Goal: Task Accomplishment & Management: Manage account settings

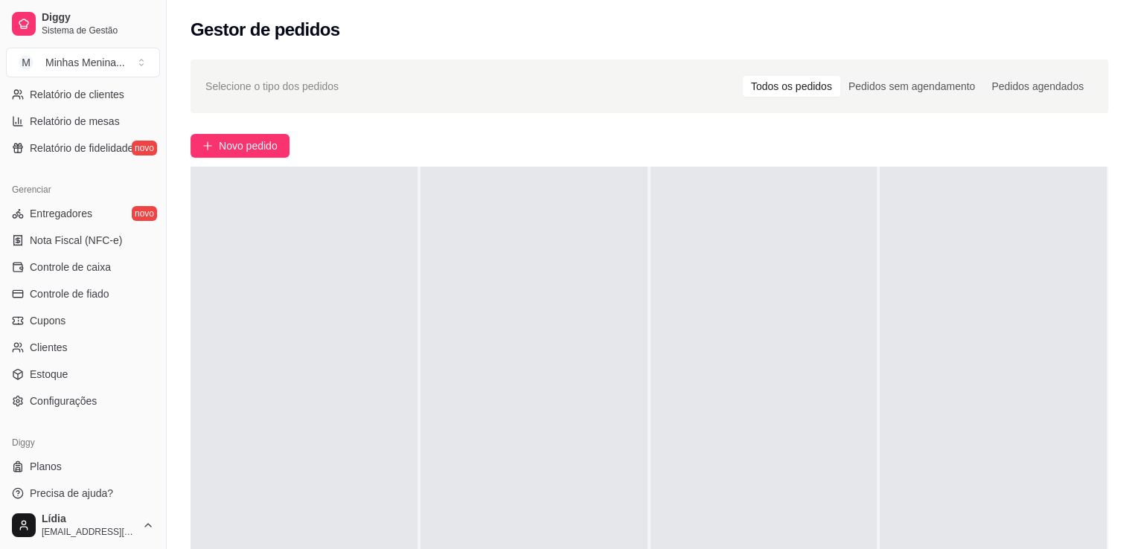
scroll to position [521, 0]
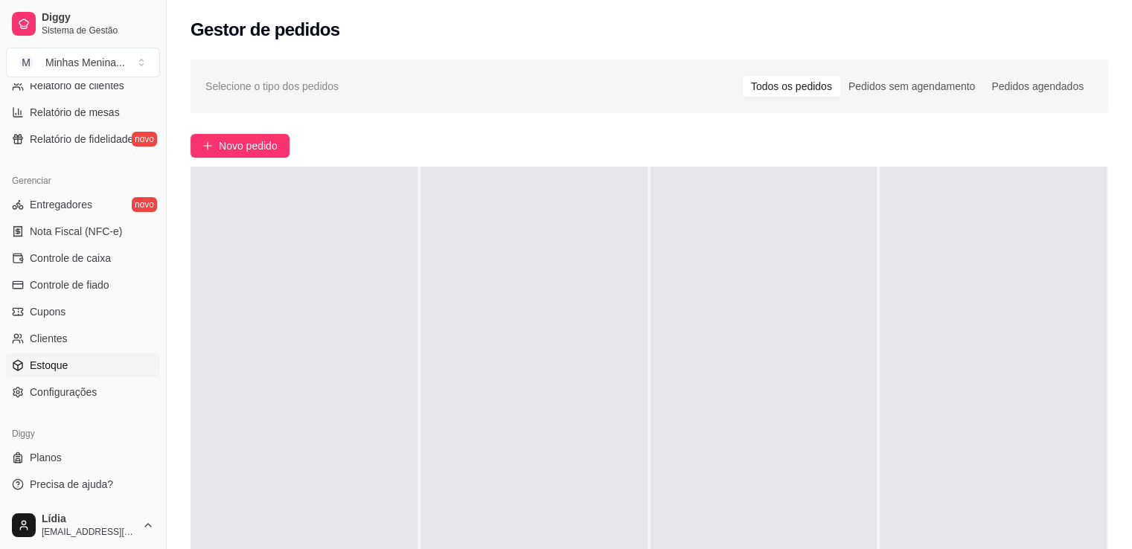
click at [74, 367] on link "Estoque" at bounding box center [83, 366] width 154 height 24
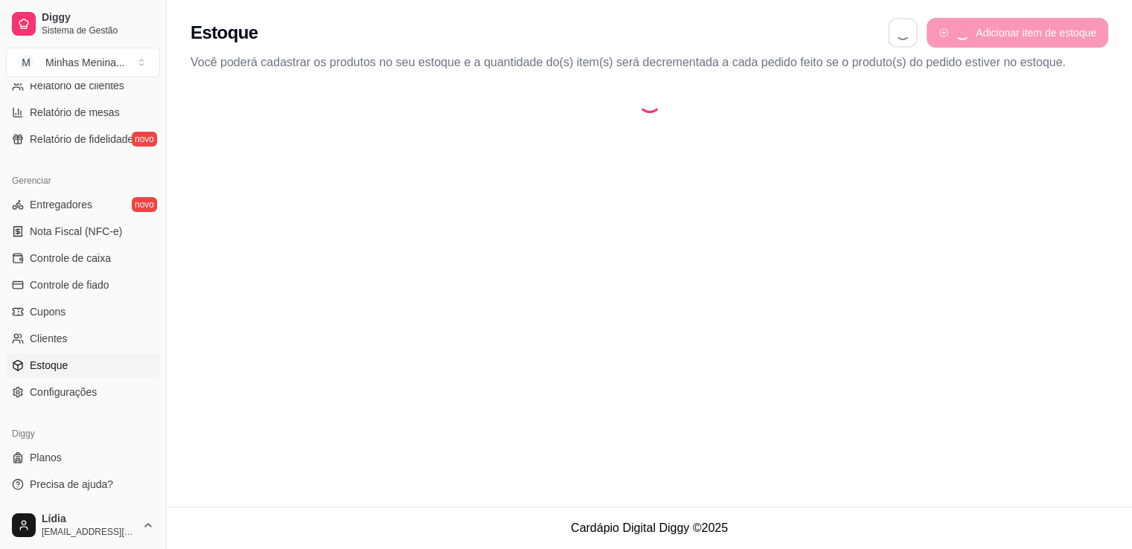
select select "QUANTITY_ORDER"
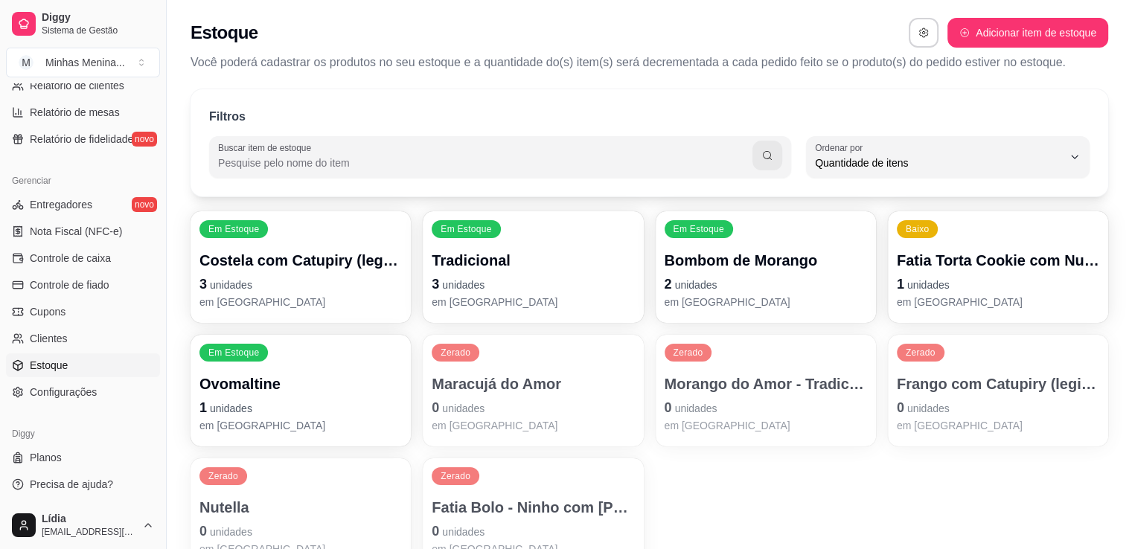
scroll to position [14, 0]
click at [962, 281] on p "1 unidades" at bounding box center [998, 284] width 196 height 20
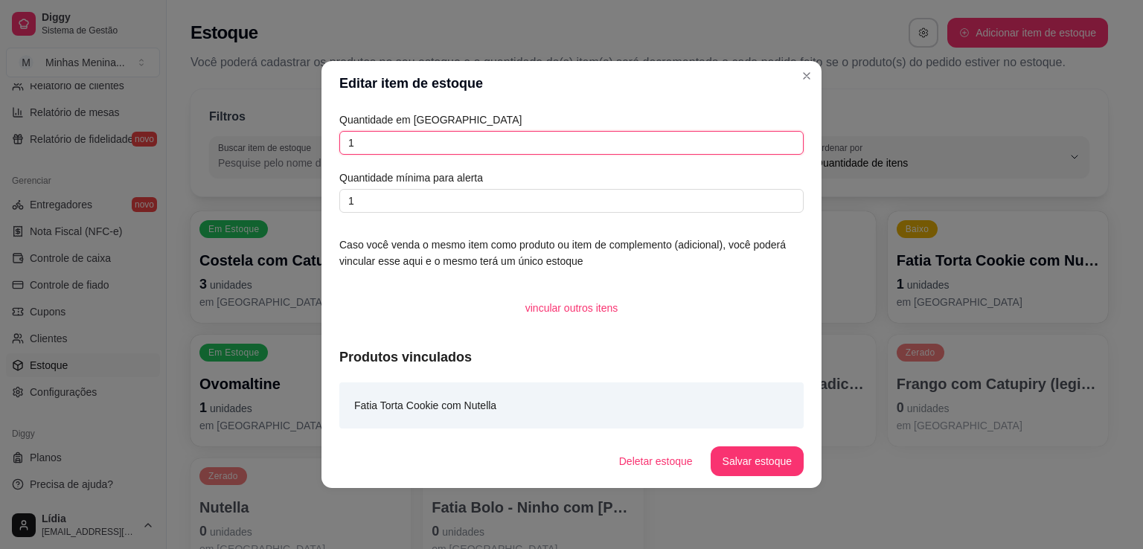
click at [459, 147] on input "1" at bounding box center [571, 143] width 464 height 24
type input "0"
click at [749, 467] on button "Salvar estoque" at bounding box center [757, 462] width 93 height 30
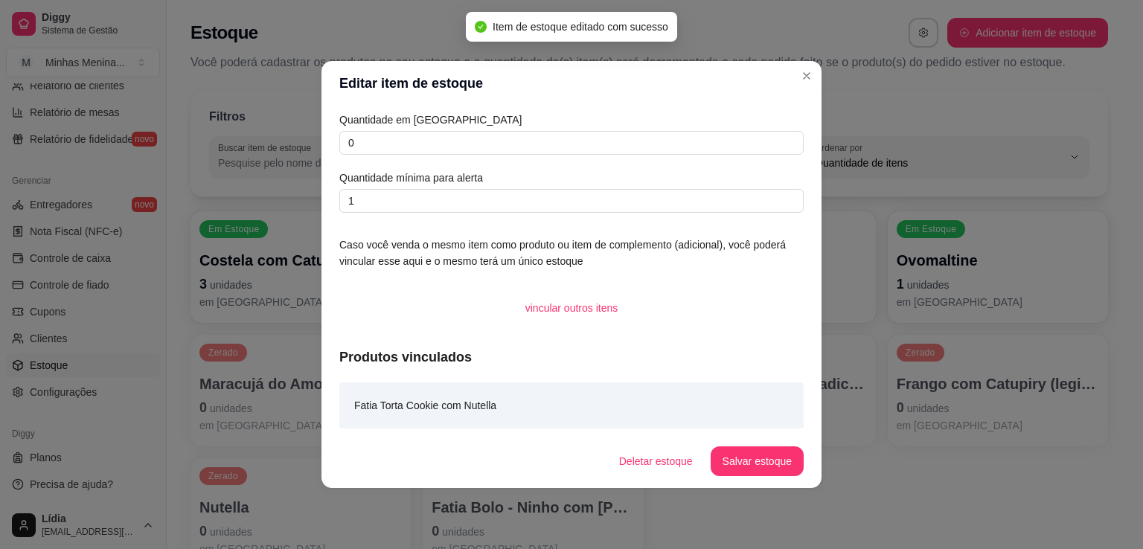
click at [765, 450] on button "Salvar estoque" at bounding box center [757, 462] width 93 height 30
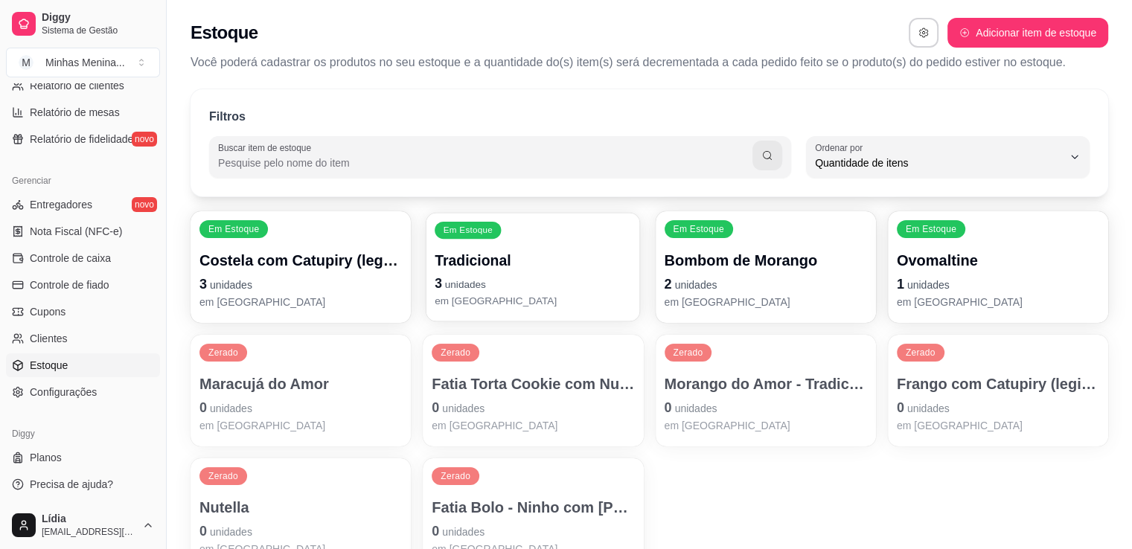
click at [508, 278] on p "3 unidades" at bounding box center [533, 284] width 196 height 20
click at [714, 290] on span "unidades" at bounding box center [696, 285] width 42 height 12
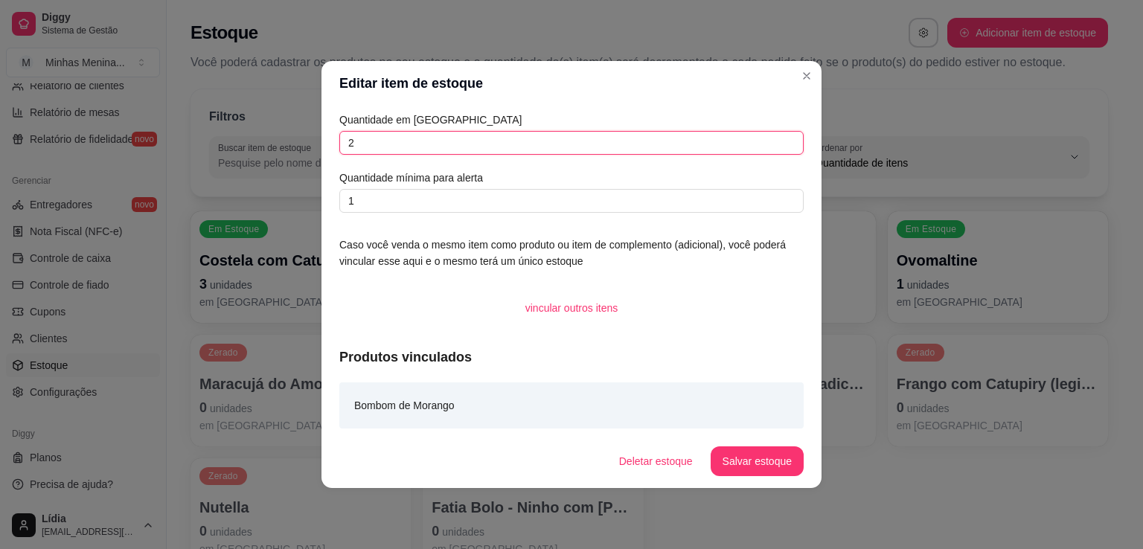
drag, startPoint x: 506, startPoint y: 144, endPoint x: 309, endPoint y: 145, distance: 197.2
click at [309, 145] on div "Editar item de estoque Quantidade em estoque 2 Quantidade mínima para alerta 1 …" at bounding box center [571, 274] width 1143 height 549
type input "0"
click at [780, 455] on button "Salvar estoque" at bounding box center [757, 462] width 93 height 30
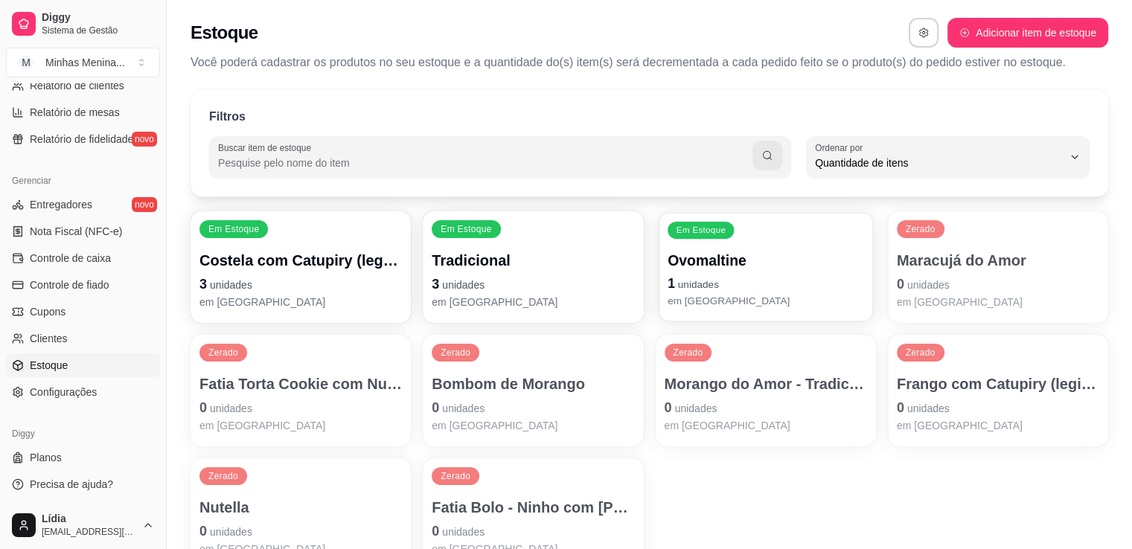
click at [747, 277] on p "1 unidades" at bounding box center [766, 284] width 196 height 20
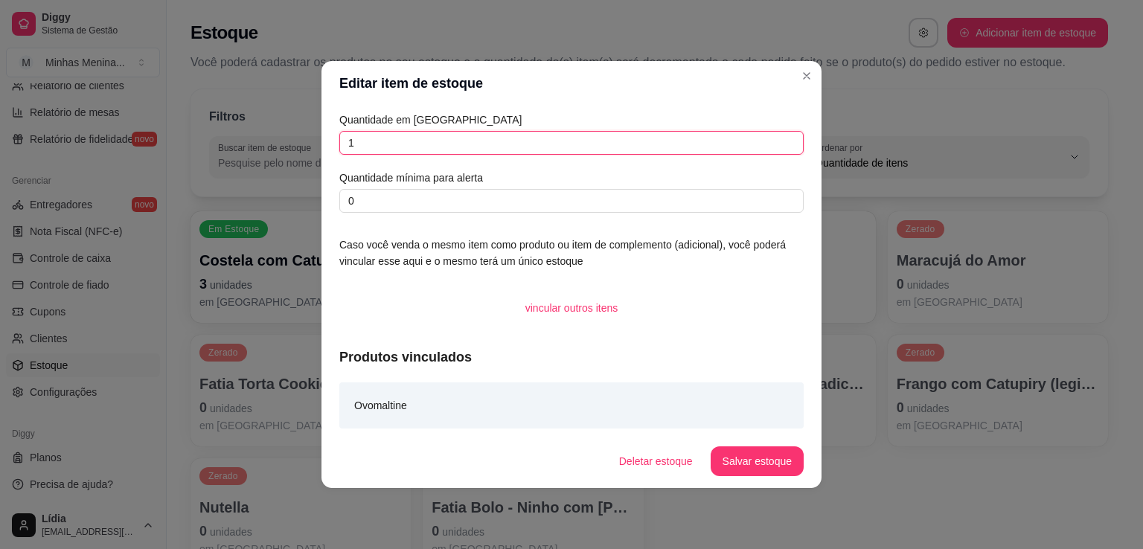
drag, startPoint x: 484, startPoint y: 141, endPoint x: 30, endPoint y: 132, distance: 454.1
click at [31, 132] on div "Editar item de estoque Quantidade em estoque 1 Quantidade mínima para alerta 0 …" at bounding box center [571, 274] width 1143 height 549
type input "0"
click at [768, 444] on footer "Deletar estoque Salvar estoque" at bounding box center [572, 462] width 500 height 54
click at [754, 461] on button "Salvar estoque" at bounding box center [757, 462] width 93 height 30
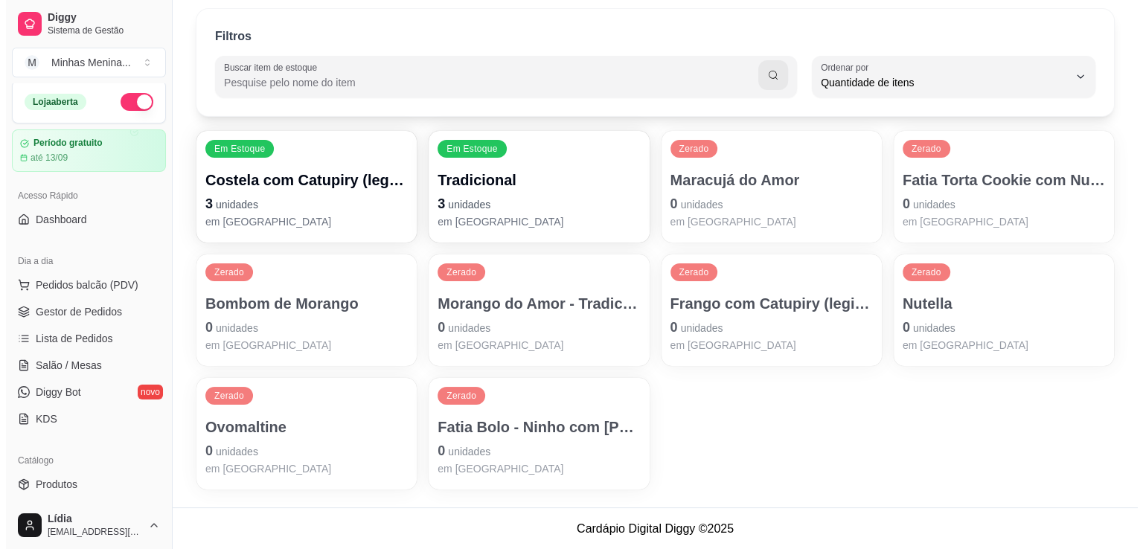
scroll to position [0, 0]
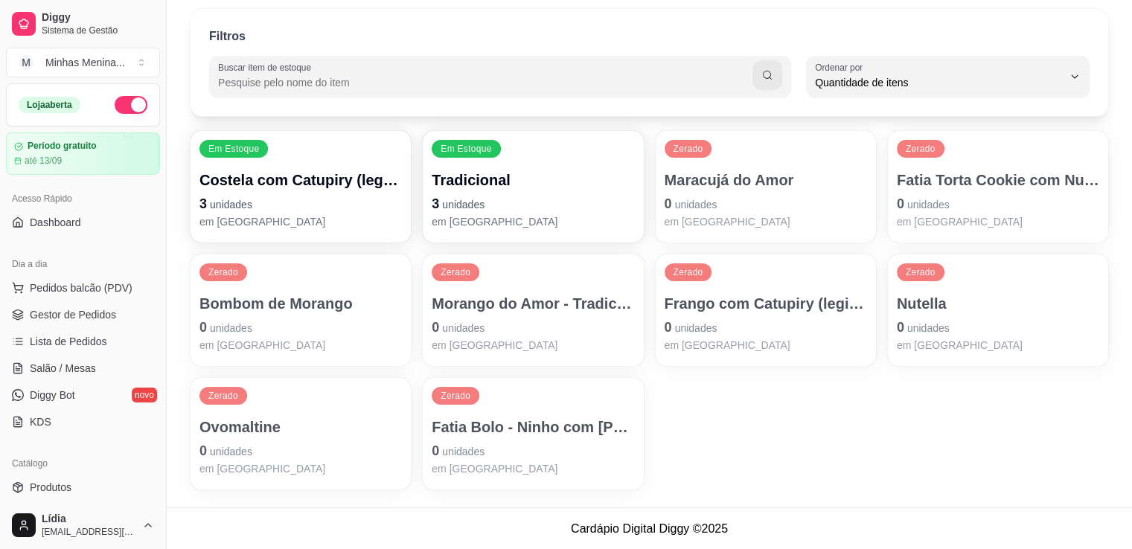
click at [83, 273] on div "Dia a dia" at bounding box center [83, 264] width 154 height 24
click at [92, 299] on ul "Pedidos balcão (PDV) Gestor de Pedidos Lista de Pedidos Salão / Mesas Diggy Bot…" at bounding box center [83, 355] width 154 height 158
click at [92, 290] on span "Pedidos balcão (PDV)" at bounding box center [81, 288] width 103 height 15
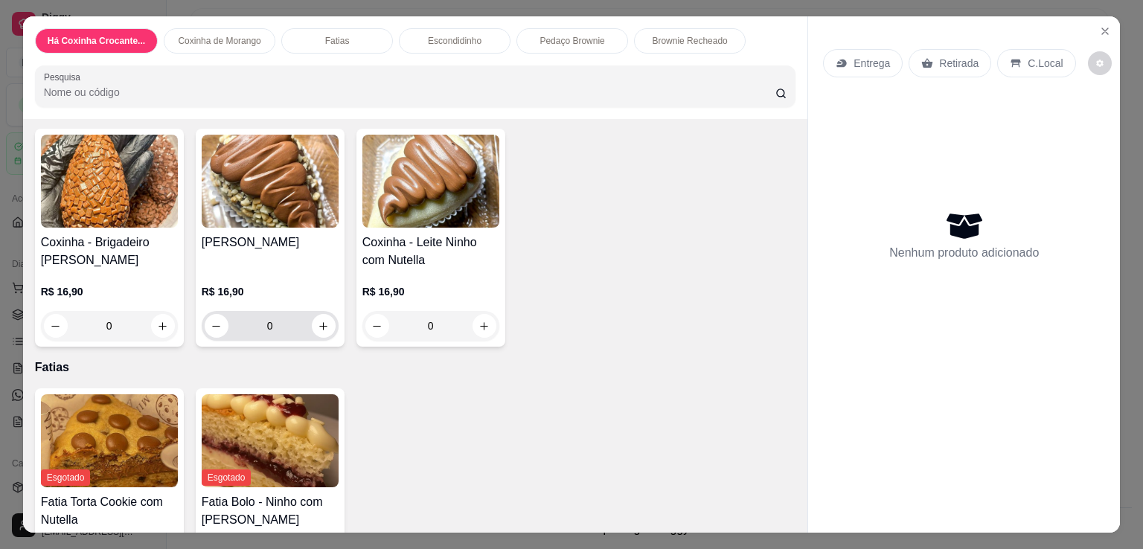
scroll to position [694, 0]
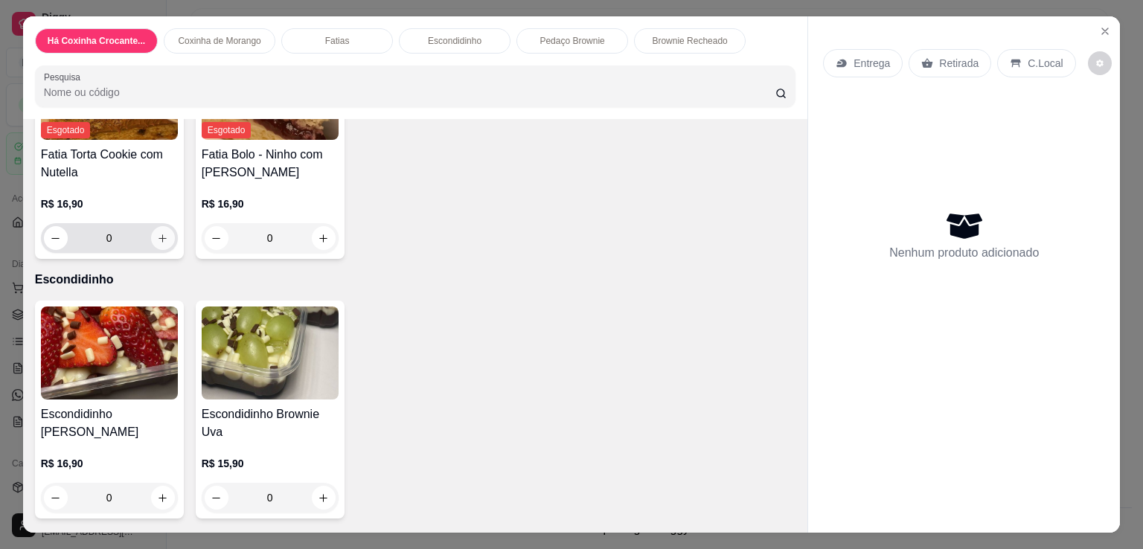
click at [159, 236] on icon "increase-product-quantity" at bounding box center [162, 238] width 11 height 11
click at [162, 236] on icon "increase-product-quantity" at bounding box center [162, 238] width 11 height 11
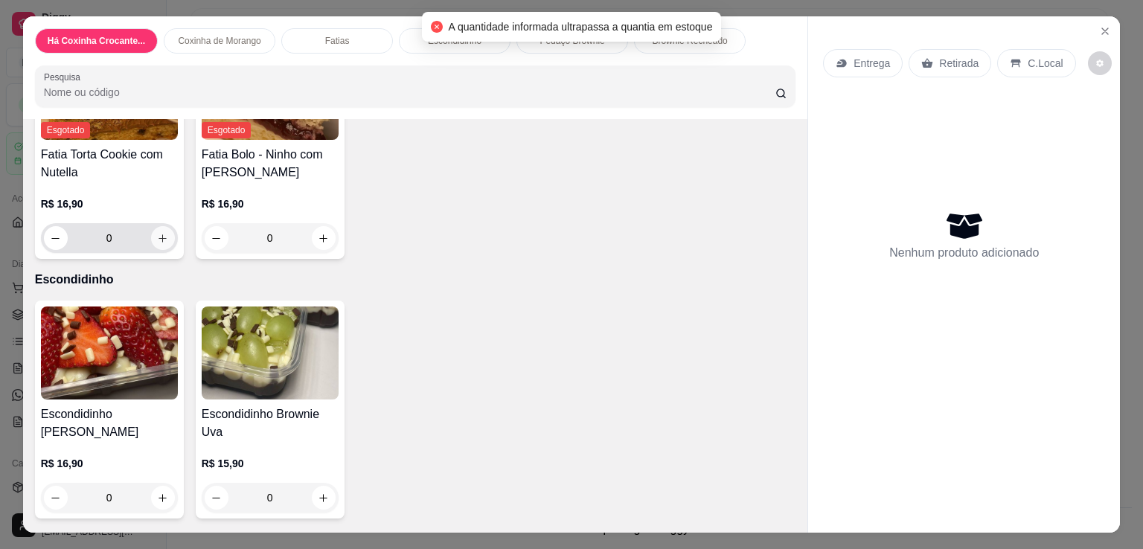
click at [162, 236] on icon "increase-product-quantity" at bounding box center [162, 238] width 11 height 11
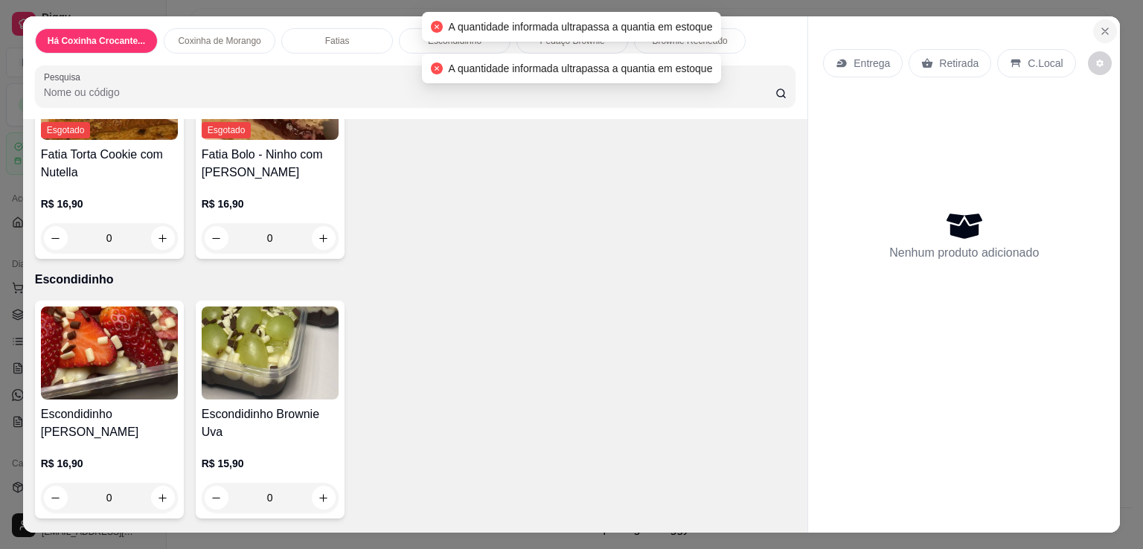
click at [1099, 25] on icon "Close" at bounding box center [1105, 31] width 12 height 12
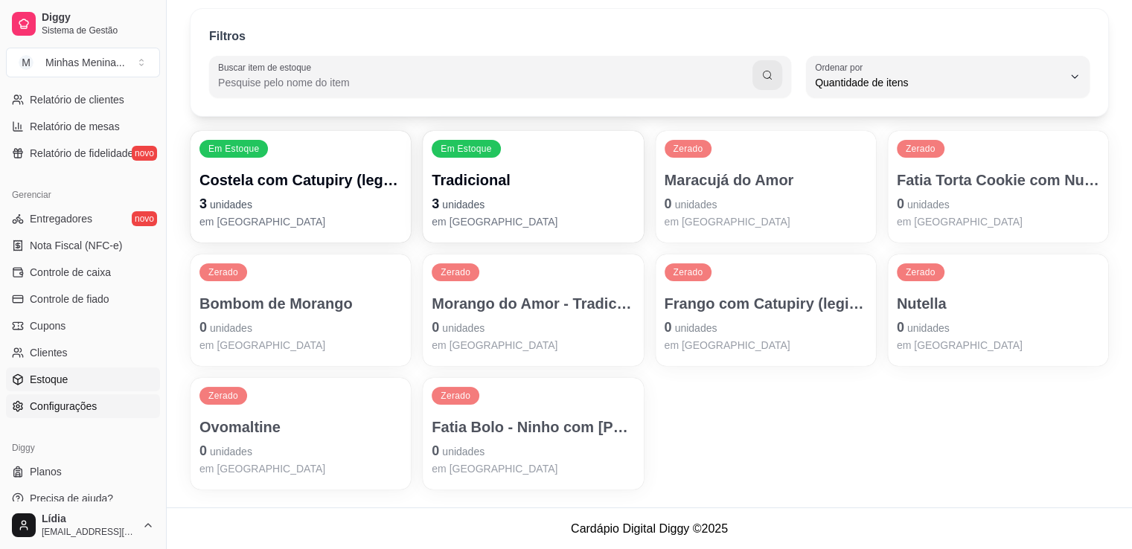
scroll to position [521, 0]
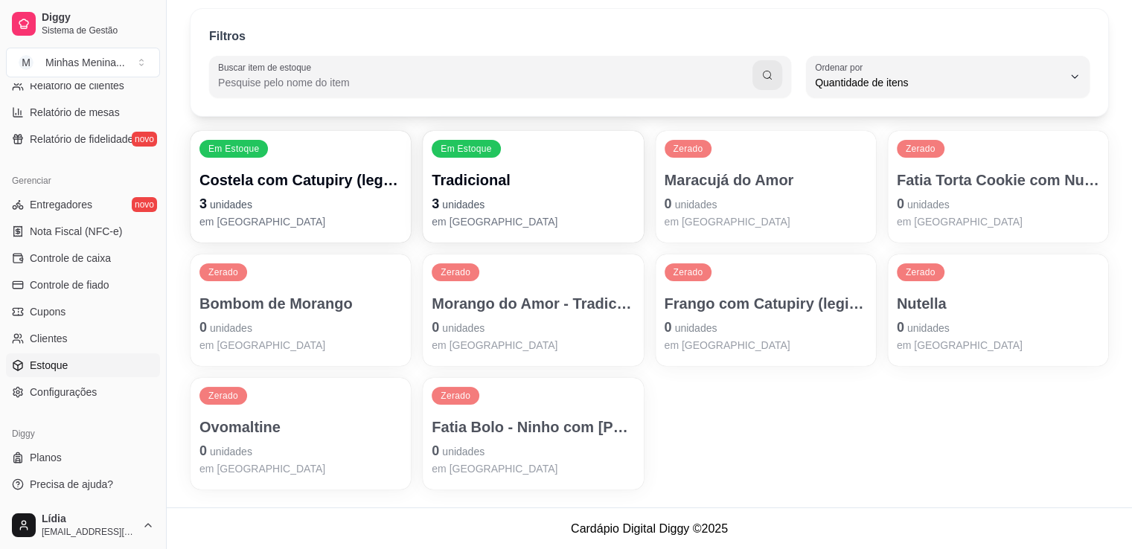
click at [918, 185] on p "Fatia Torta Cookie com Nutella" at bounding box center [998, 180] width 202 height 21
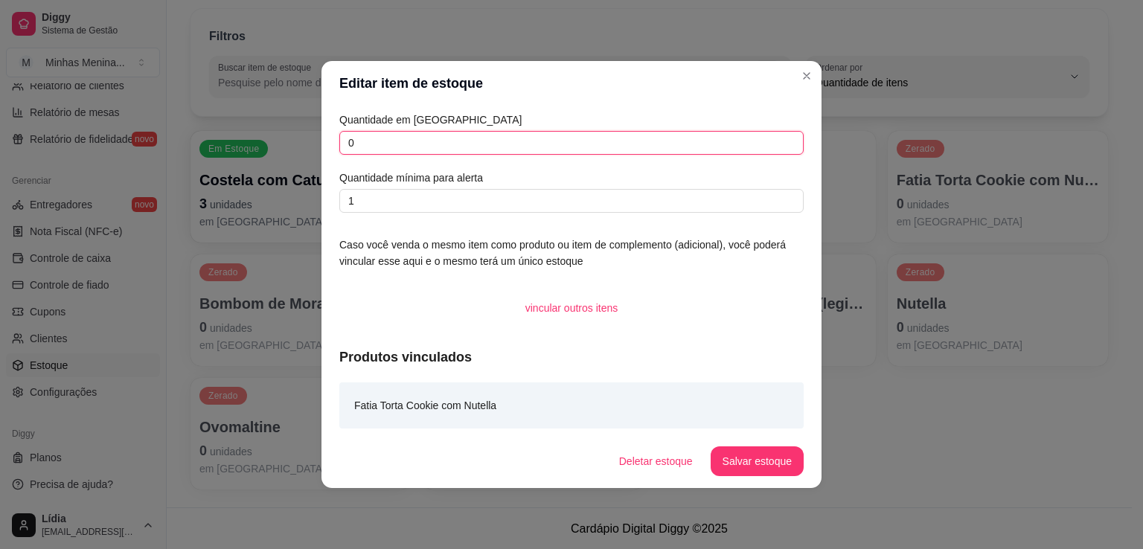
drag, startPoint x: 388, startPoint y: 141, endPoint x: 228, endPoint y: 141, distance: 160.0
click at [228, 141] on div "Editar item de estoque Quantidade em estoque 0 Quantidade mínima para alerta 1 …" at bounding box center [571, 274] width 1143 height 549
type input "1"
click at [743, 459] on button "Salvar estoque" at bounding box center [757, 462] width 93 height 30
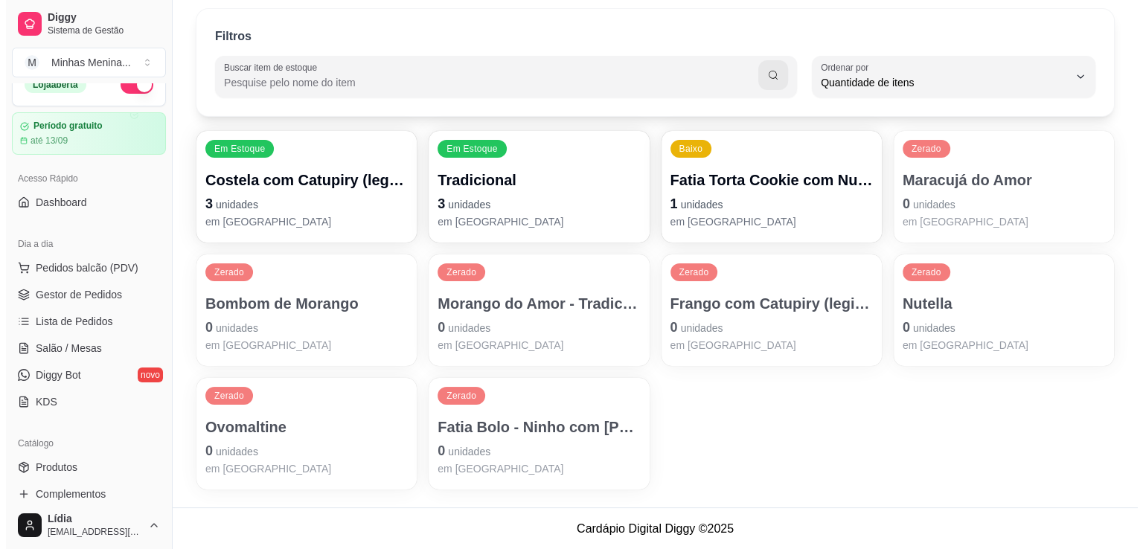
scroll to position [0, 0]
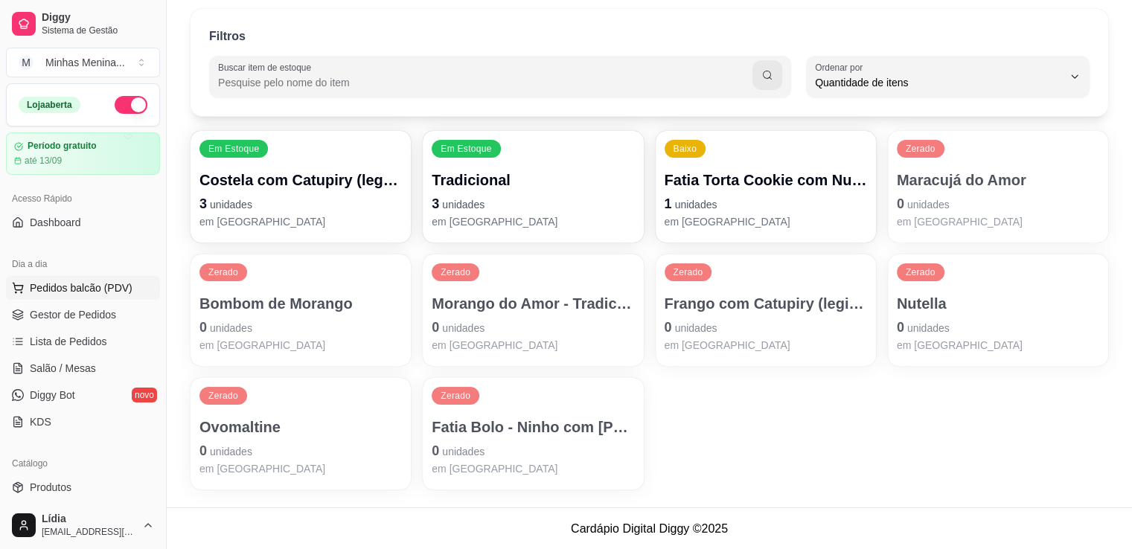
click at [82, 294] on span "Pedidos balcão (PDV)" at bounding box center [81, 288] width 103 height 15
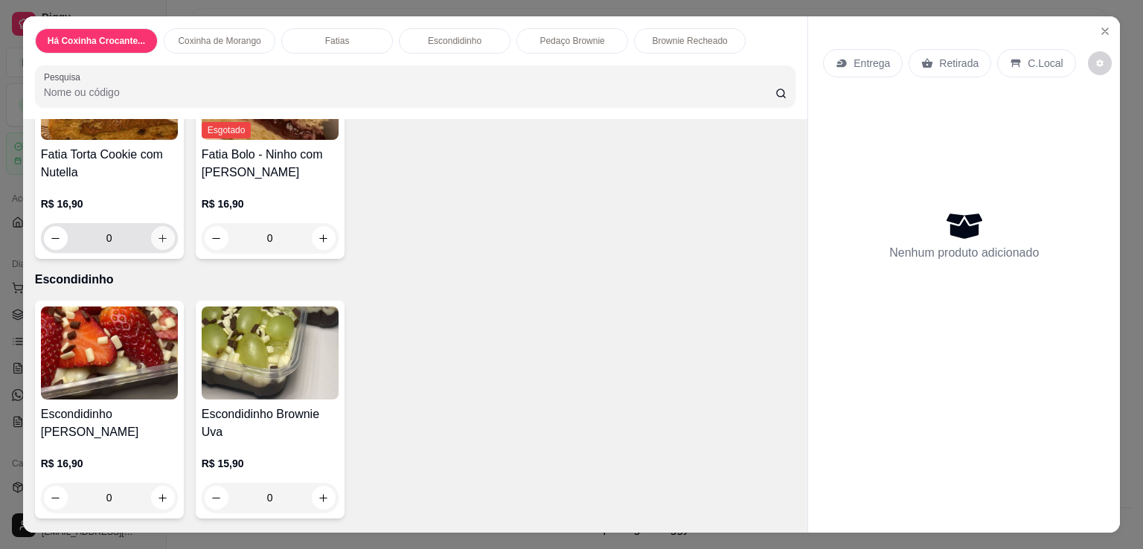
click at [157, 233] on icon "increase-product-quantity" at bounding box center [162, 238] width 11 height 11
type input "1"
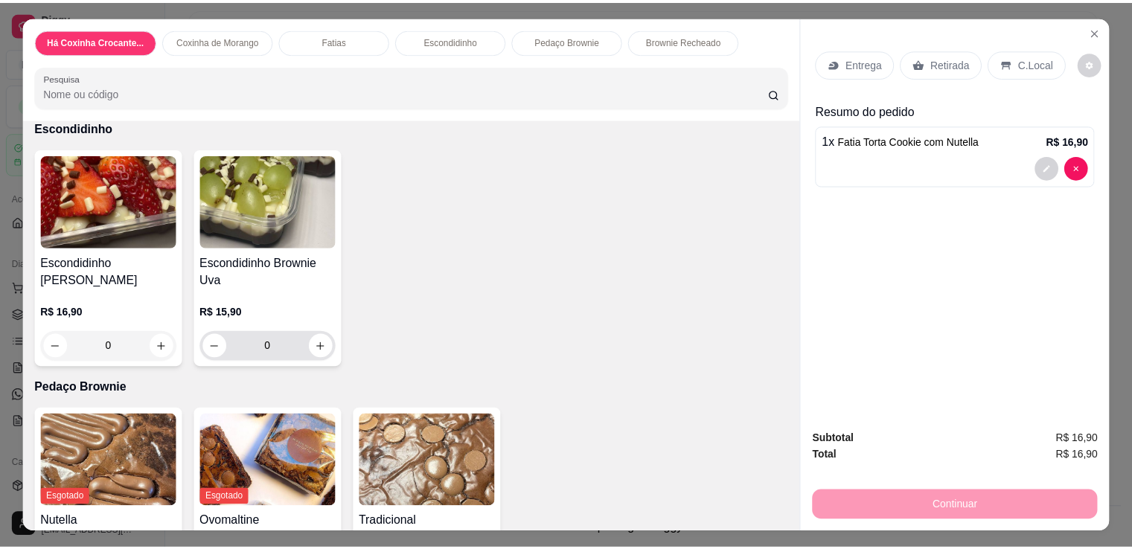
scroll to position [1194, 0]
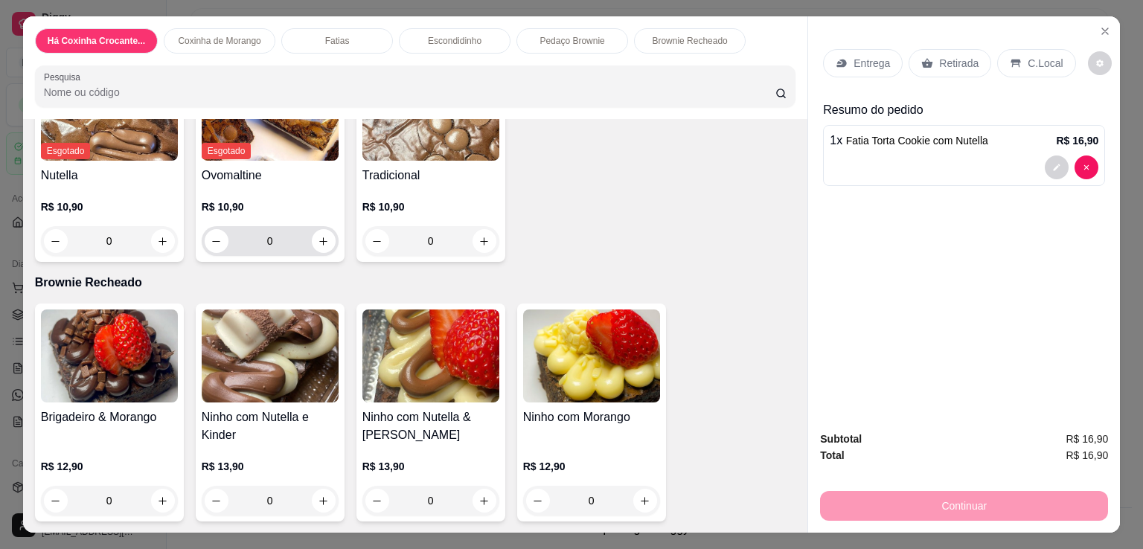
click at [308, 245] on div "0" at bounding box center [270, 241] width 131 height 30
click at [313, 239] on button "increase-product-quantity" at bounding box center [324, 241] width 24 height 24
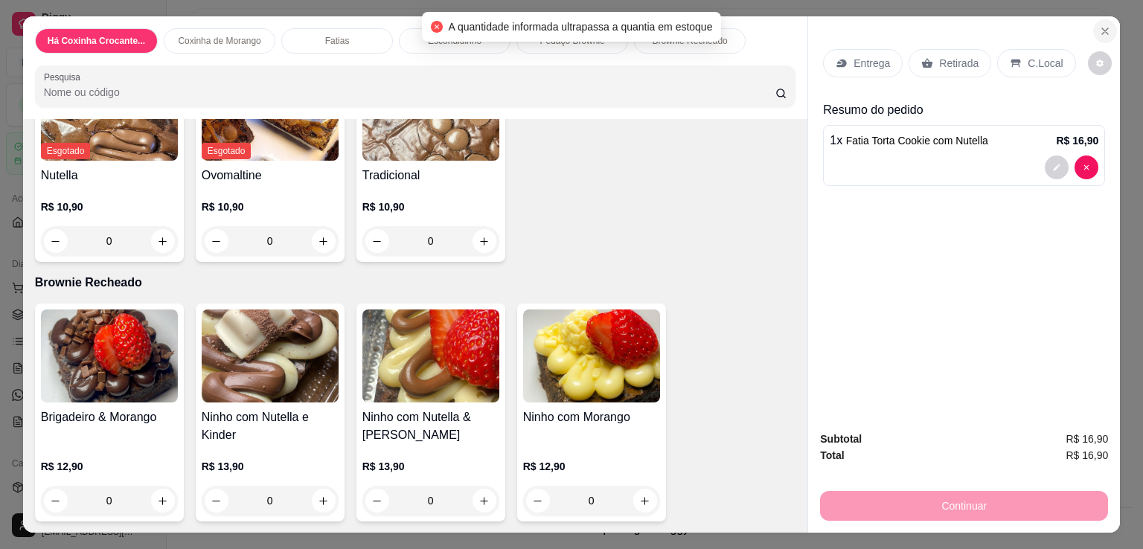
click at [1093, 28] on button "Close" at bounding box center [1105, 31] width 24 height 24
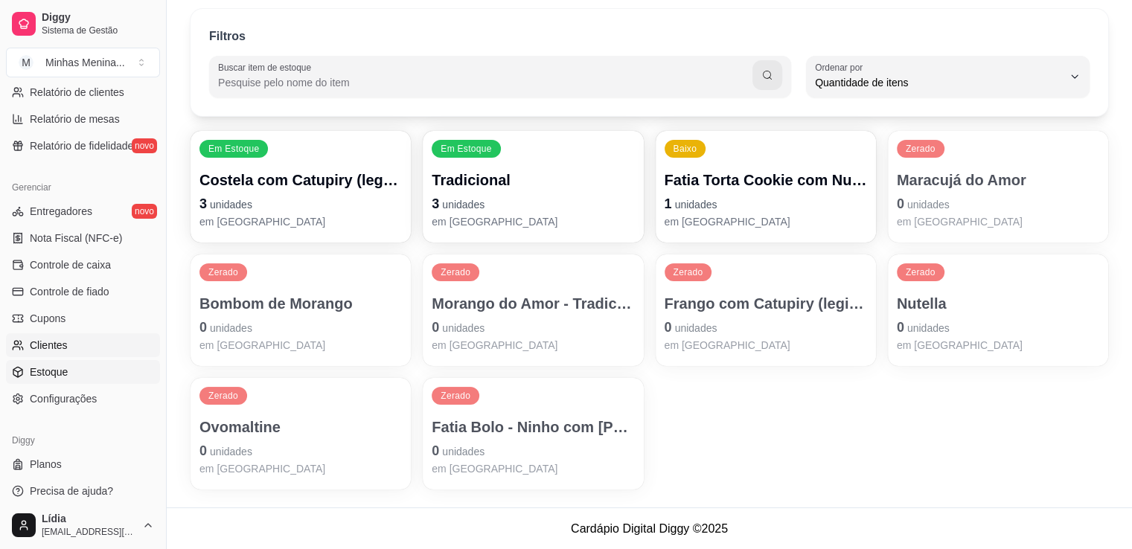
scroll to position [521, 0]
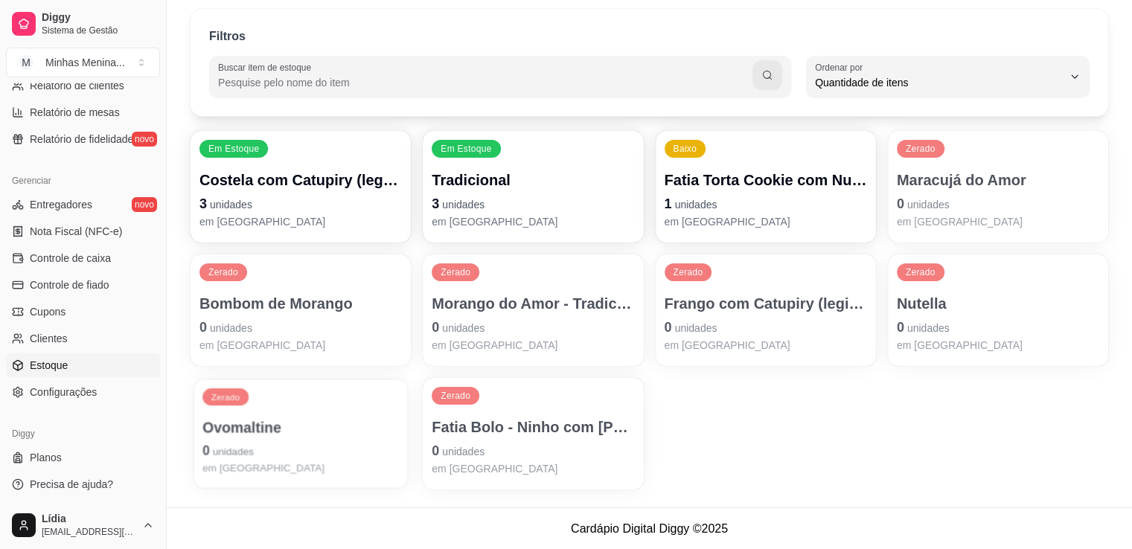
click at [254, 418] on p "Ovomaltine" at bounding box center [300, 428] width 196 height 20
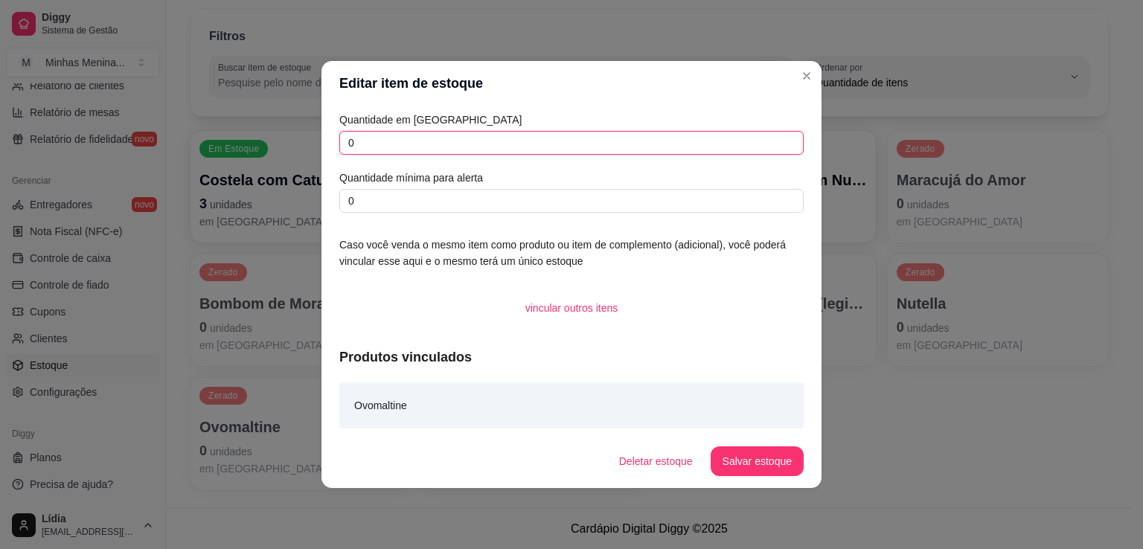
drag, startPoint x: 595, startPoint y: 142, endPoint x: 365, endPoint y: 138, distance: 230.0
click at [365, 138] on input "0" at bounding box center [571, 143] width 464 height 24
type input "0"
type input "1"
click at [766, 467] on button "Salvar estoque" at bounding box center [757, 462] width 93 height 30
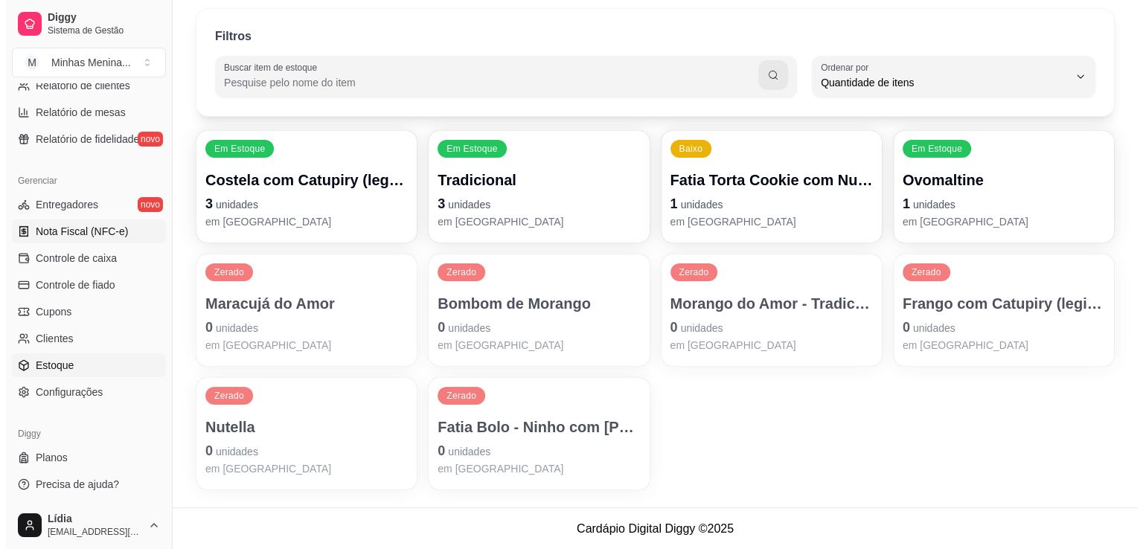
scroll to position [174, 0]
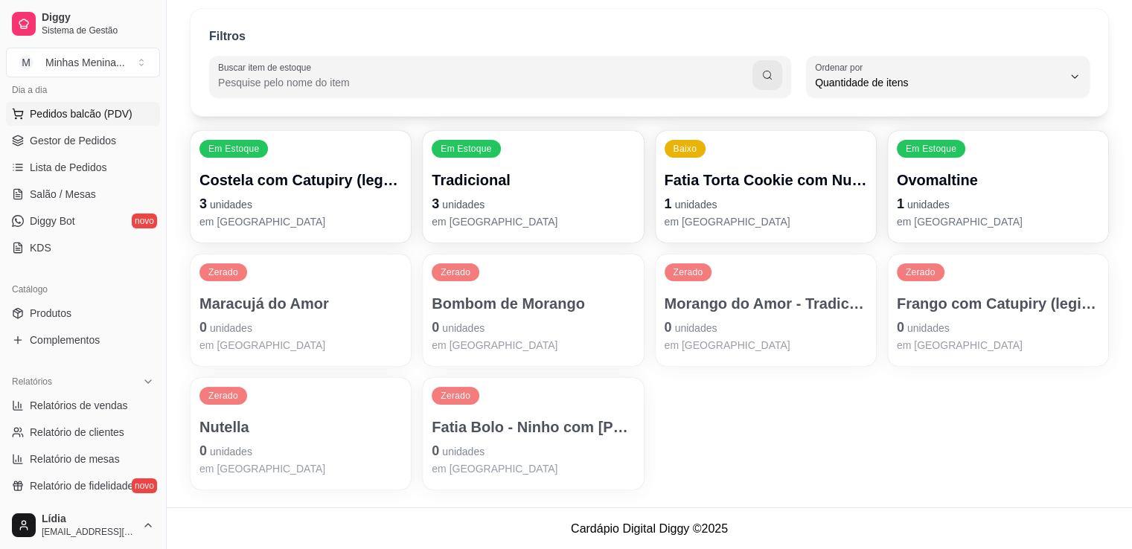
click at [89, 115] on span "Pedidos balcão (PDV)" at bounding box center [81, 113] width 103 height 15
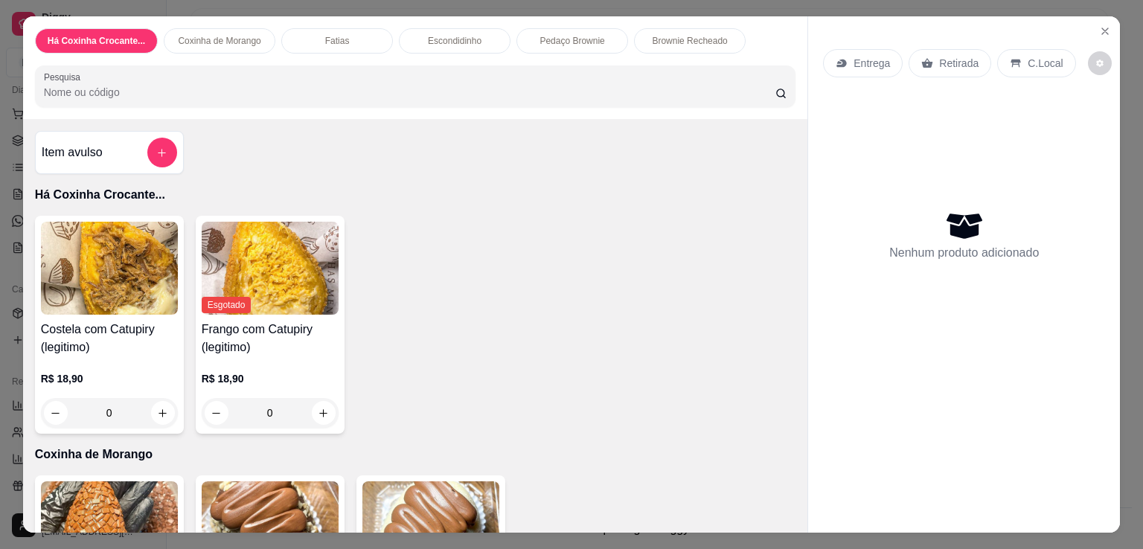
scroll to position [347, 0]
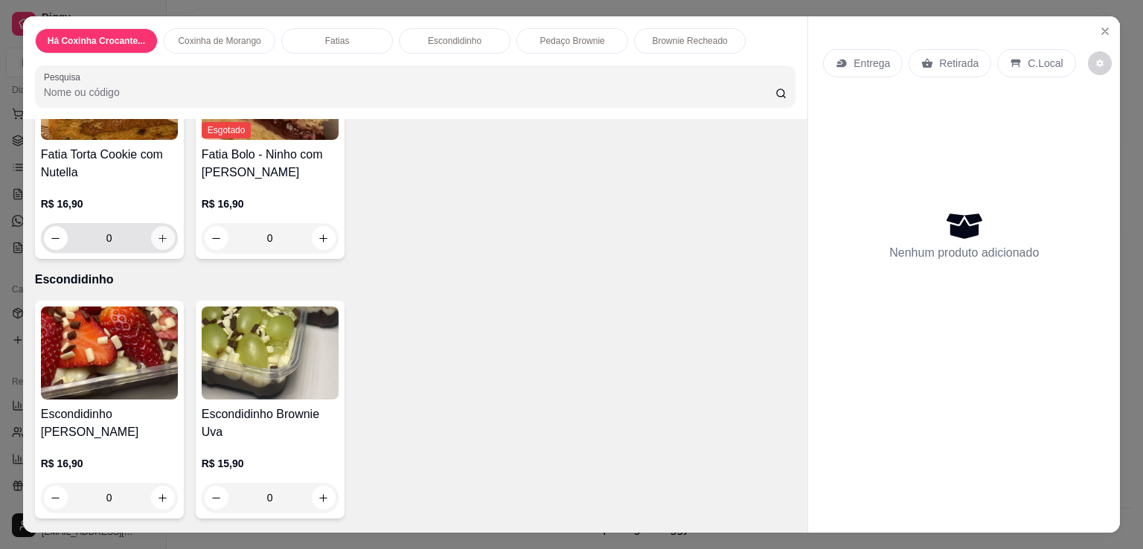
click at [158, 233] on icon "increase-product-quantity" at bounding box center [162, 238] width 11 height 11
type input "1"
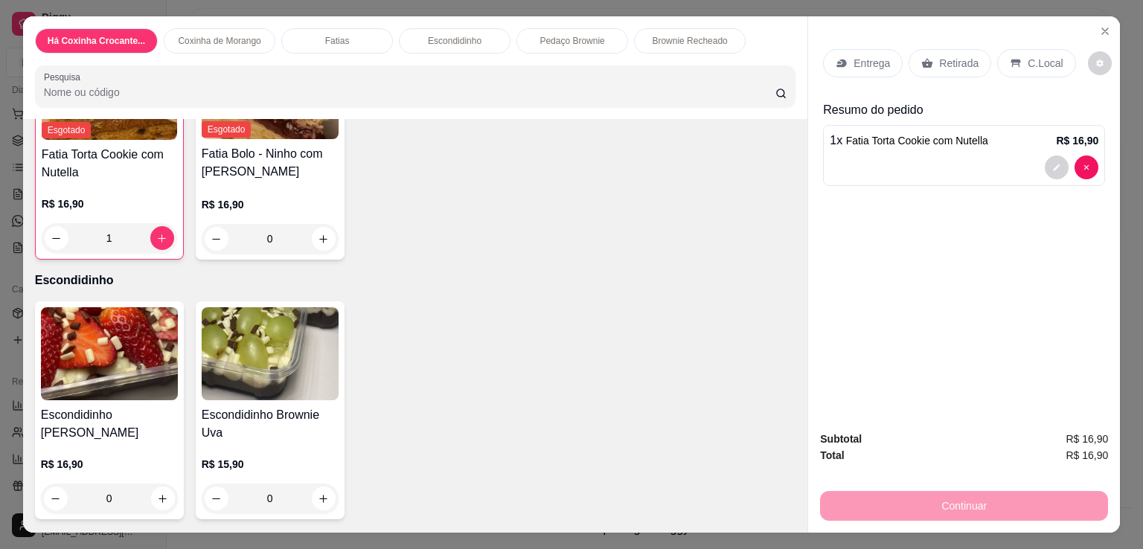
scroll to position [1042, 0]
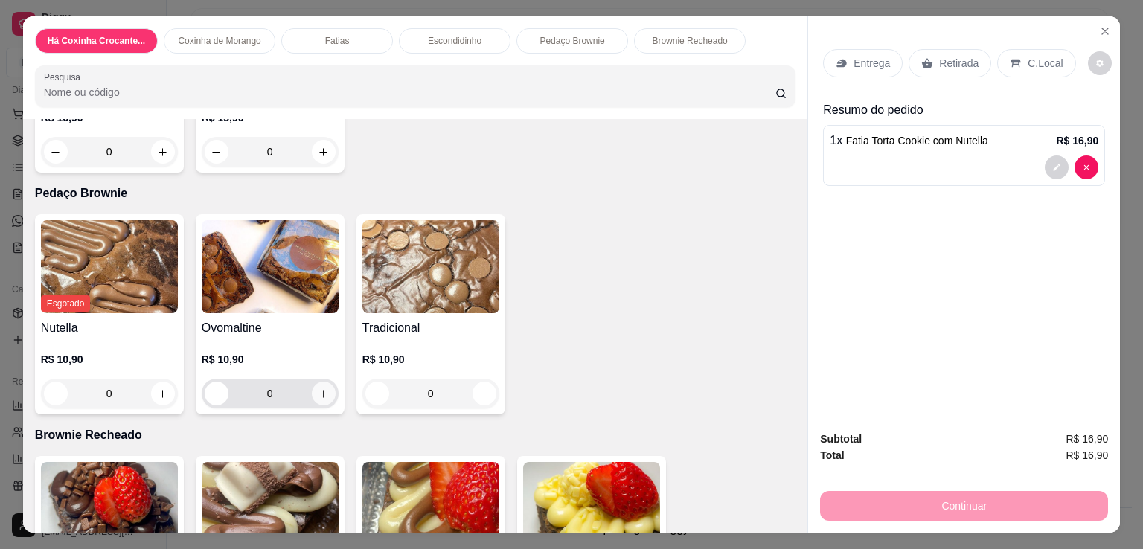
click at [322, 388] on icon "increase-product-quantity" at bounding box center [323, 393] width 11 height 11
type input "1"
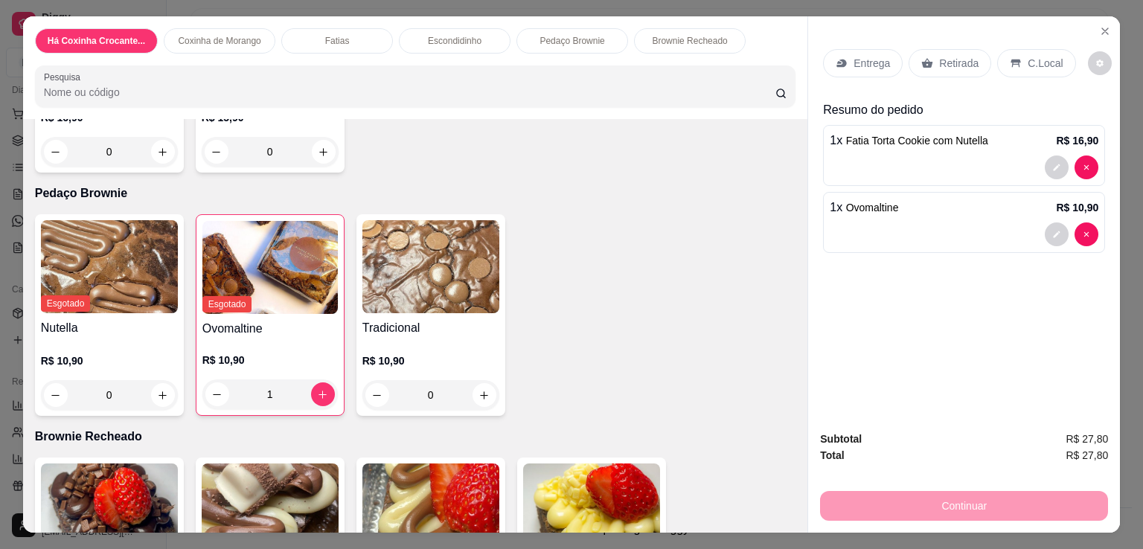
click at [905, 498] on div "Continuar" at bounding box center [964, 503] width 288 height 33
click at [880, 64] on p "Entrega" at bounding box center [872, 63] width 36 height 15
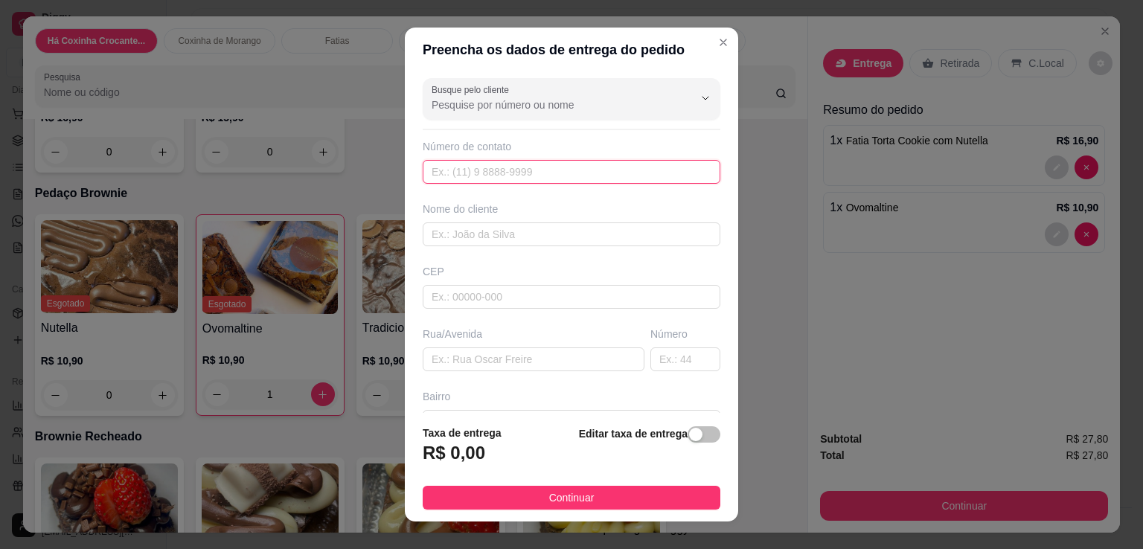
click at [499, 181] on input "text" at bounding box center [572, 172] width 298 height 24
type input "[PHONE_NUMBER]"
click at [591, 223] on input "text" at bounding box center [572, 235] width 298 height 24
type input "Luana"
click at [531, 279] on div "CEP" at bounding box center [571, 286] width 307 height 45
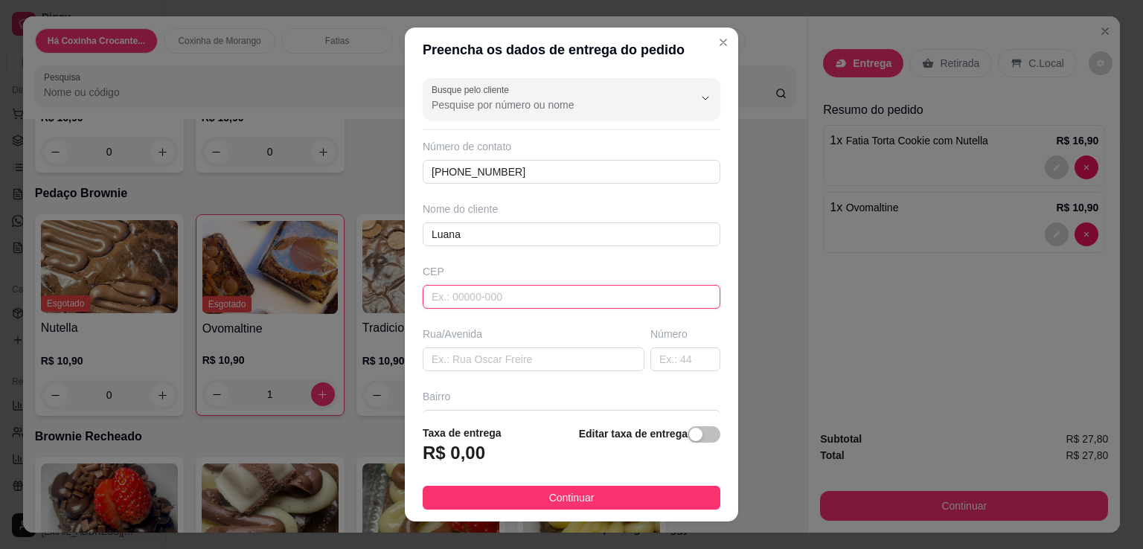
click at [527, 295] on input "text" at bounding box center [572, 297] width 298 height 24
type input "04184000"
type input "Rua Professor [PERSON_NAME]"
type input "[GEOGRAPHIC_DATA]"
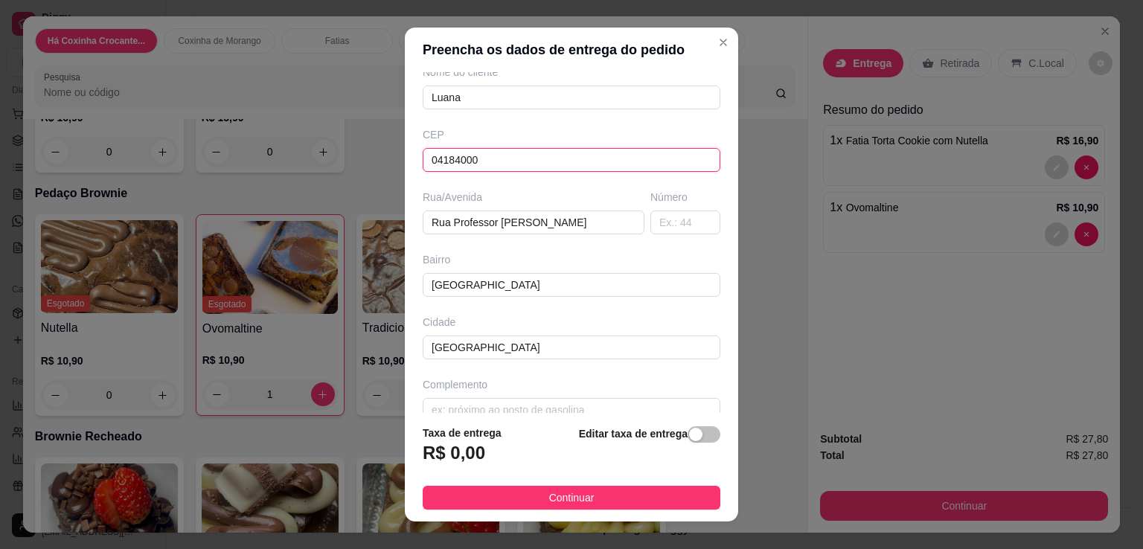
scroll to position [159, 0]
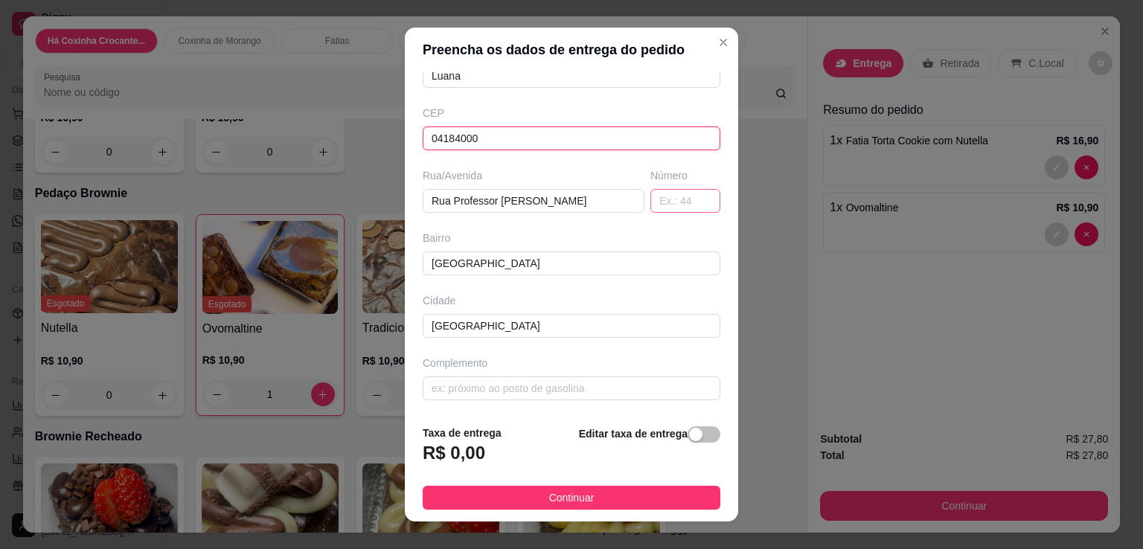
type input "04184000"
click at [676, 196] on input "text" at bounding box center [685, 201] width 70 height 24
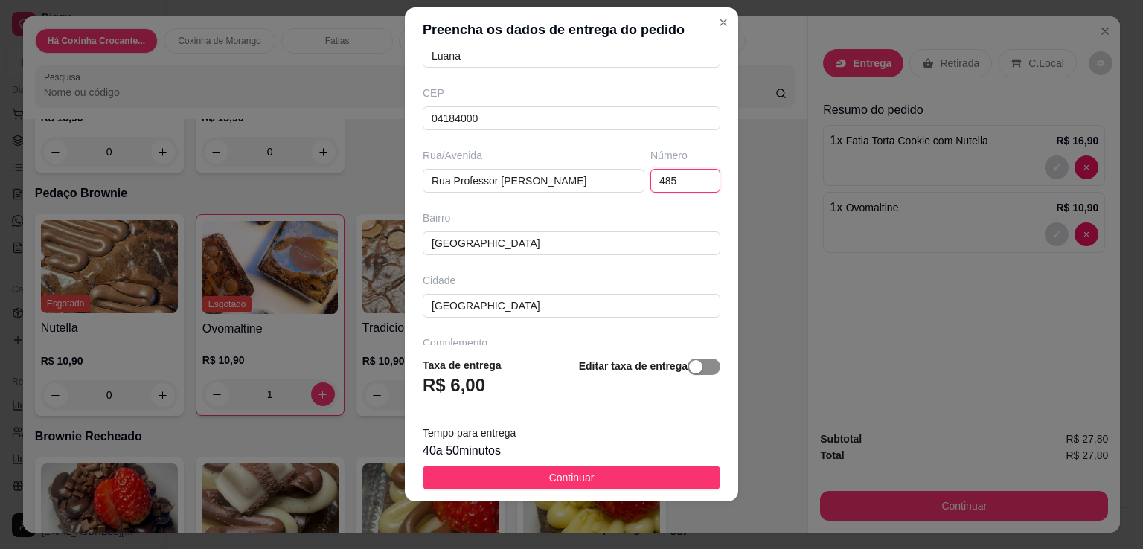
type input "485"
click at [697, 362] on span "button" at bounding box center [704, 367] width 33 height 16
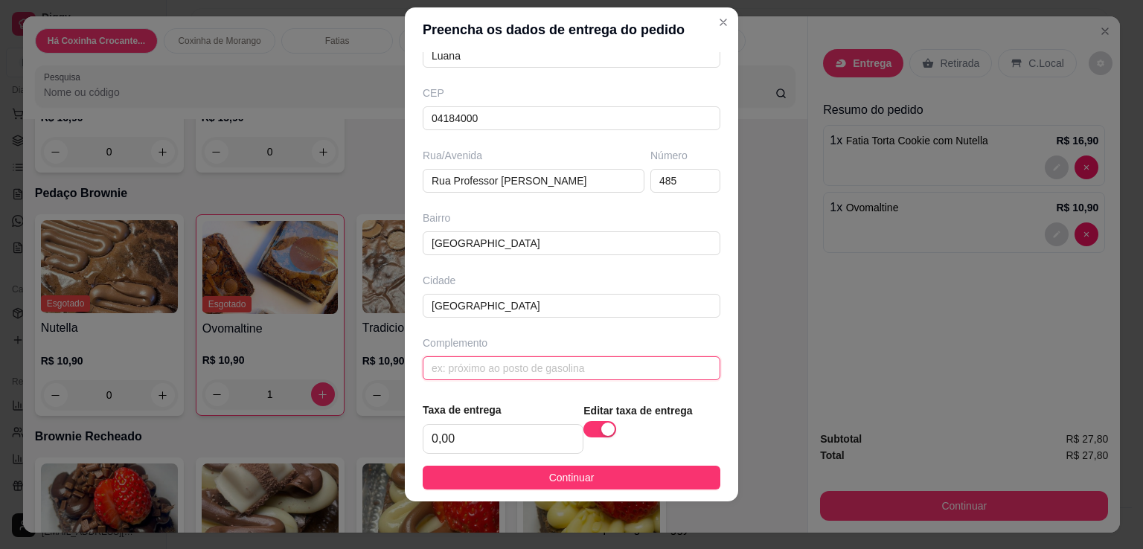
click at [549, 377] on input "text" at bounding box center [572, 368] width 298 height 24
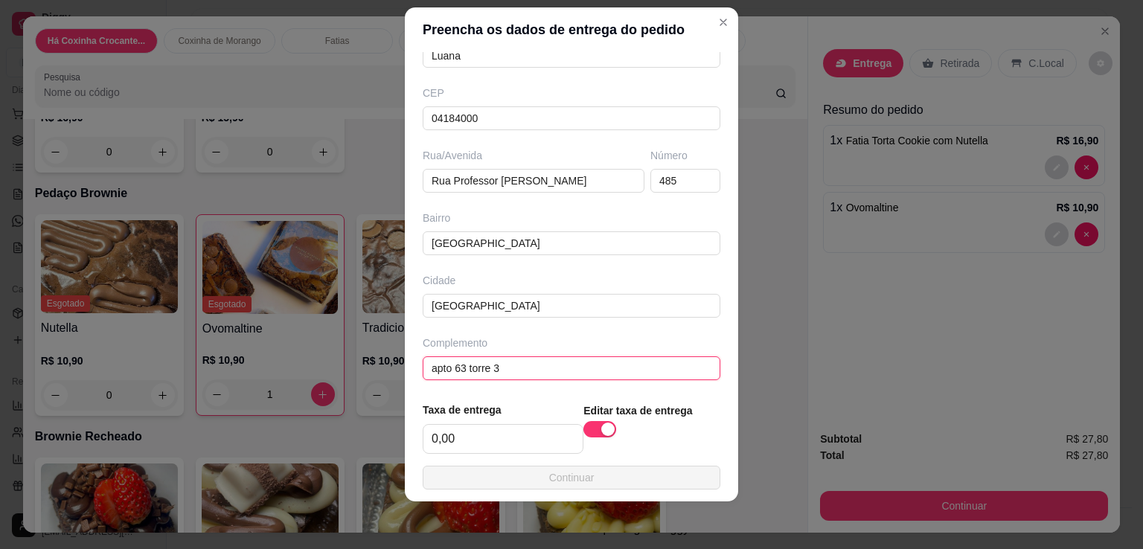
scroll to position [161, 0]
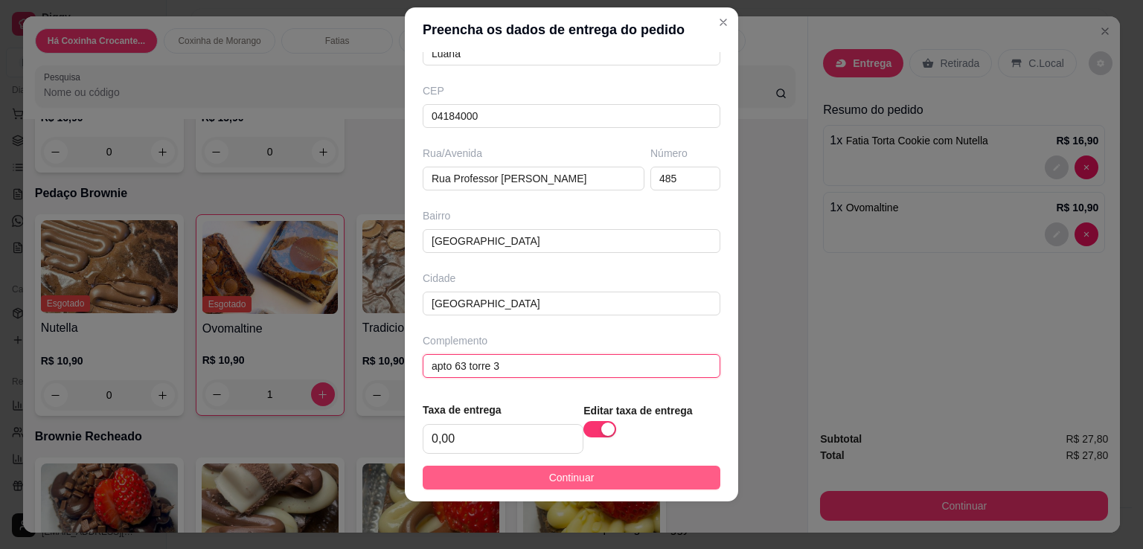
type input "apto 63 torre 3"
click at [549, 475] on span "Continuar" at bounding box center [571, 478] width 45 height 16
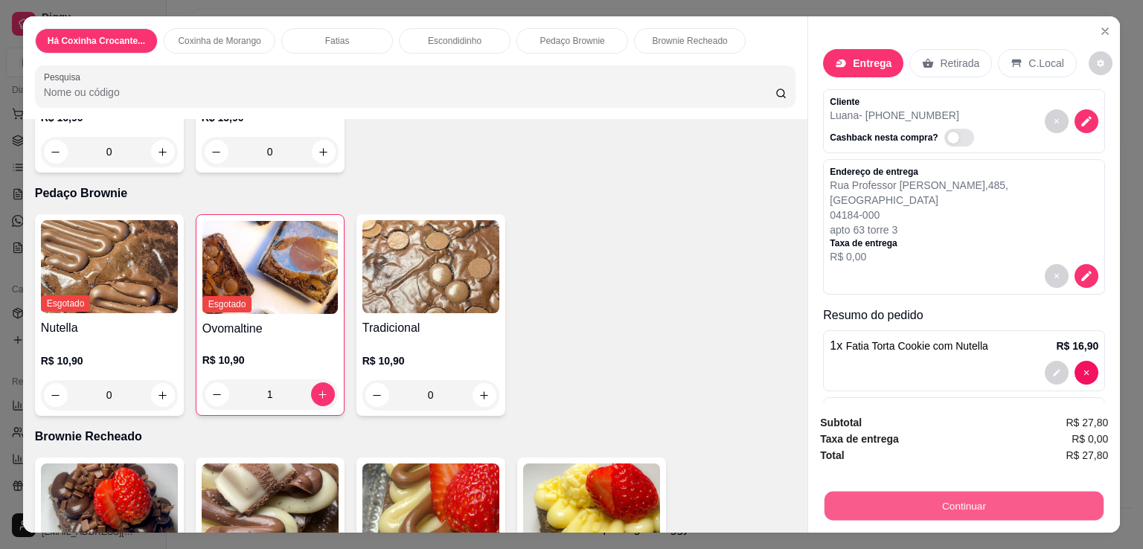
click at [871, 494] on button "Continuar" at bounding box center [964, 505] width 279 height 29
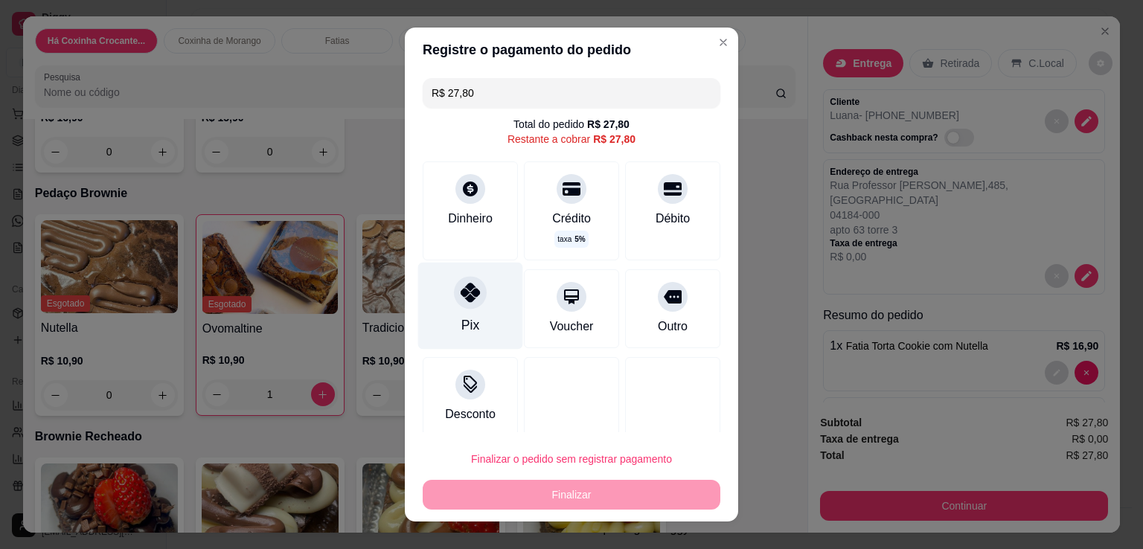
click at [452, 309] on div "Pix" at bounding box center [470, 306] width 105 height 87
type input "R$ 0,00"
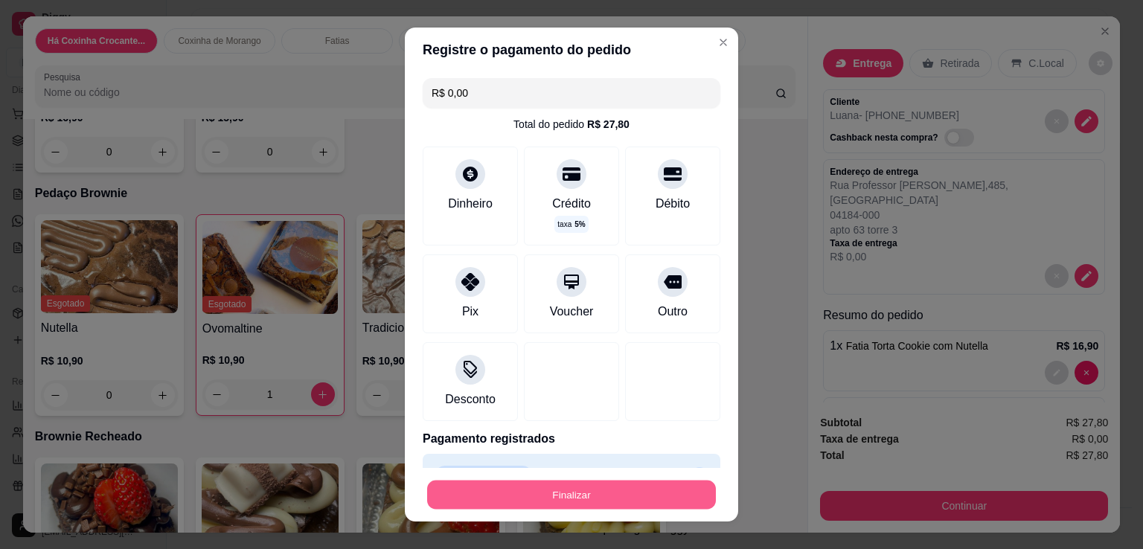
click at [582, 498] on button "Finalizar" at bounding box center [571, 495] width 289 height 29
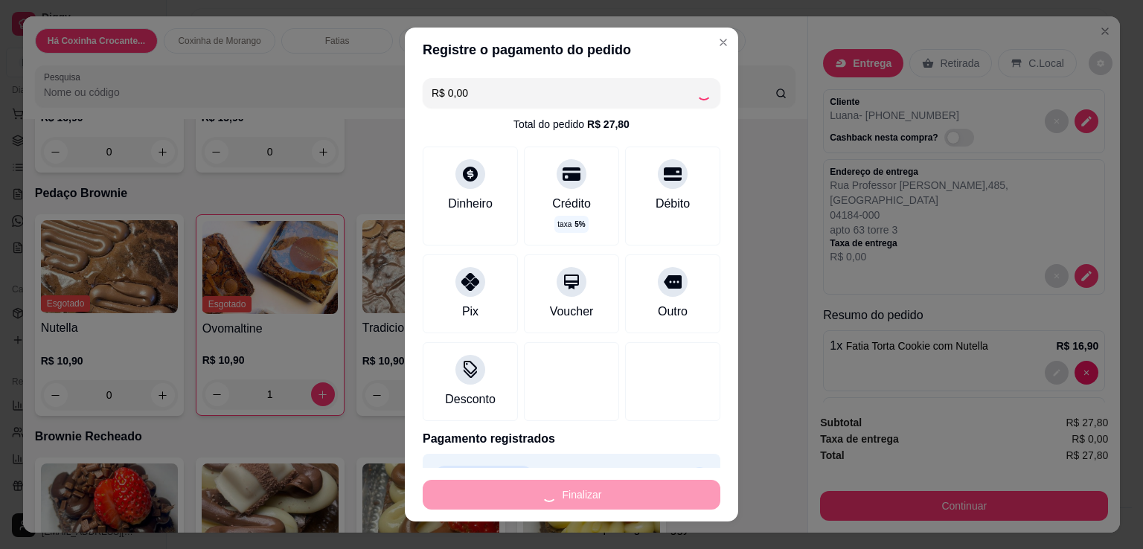
type input "0"
type input "-R$ 27,80"
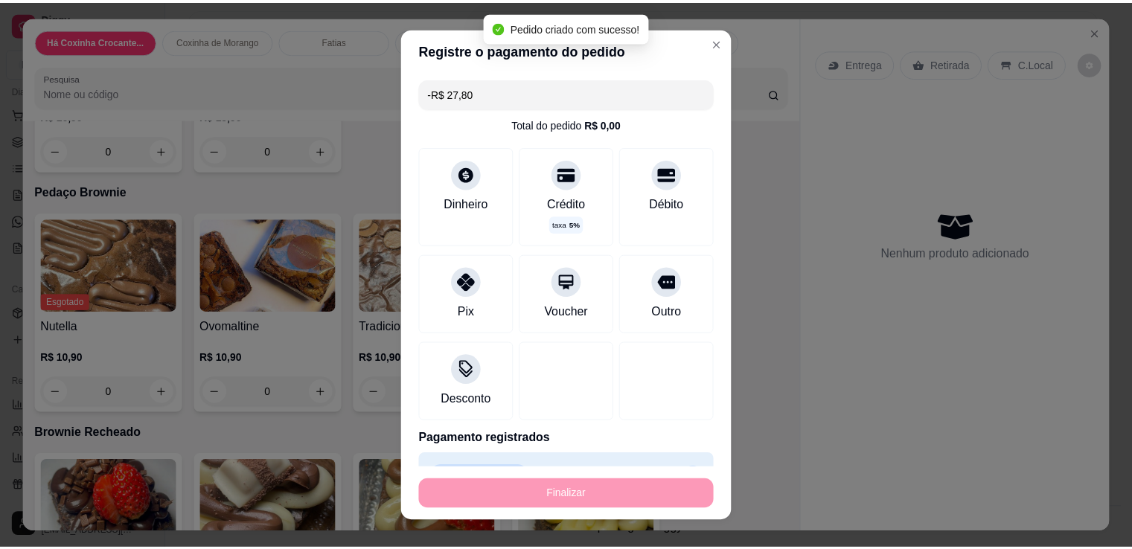
scroll to position [1041, 0]
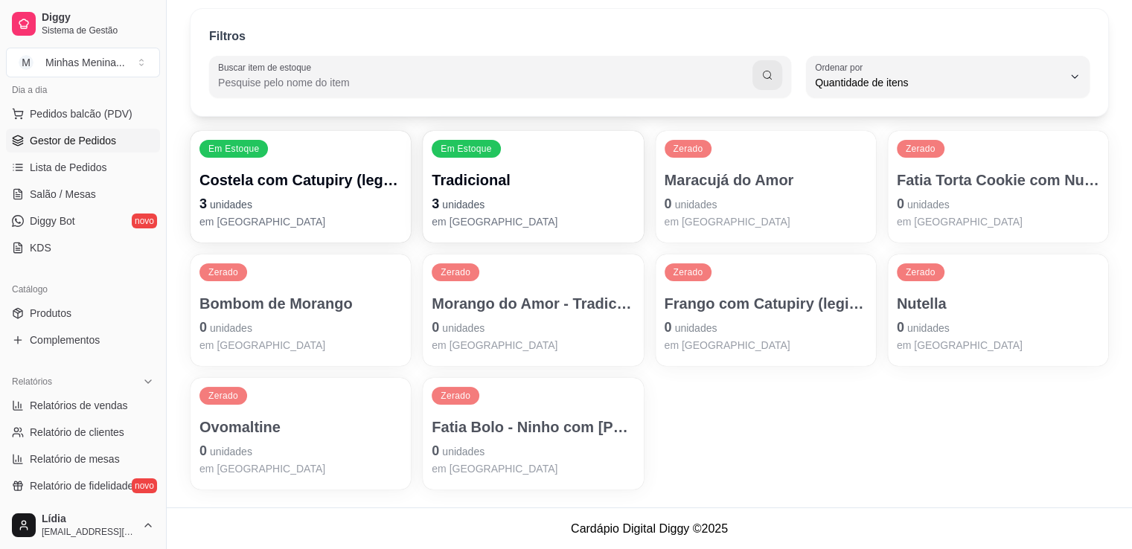
click at [80, 147] on link "Gestor de Pedidos" at bounding box center [83, 141] width 154 height 24
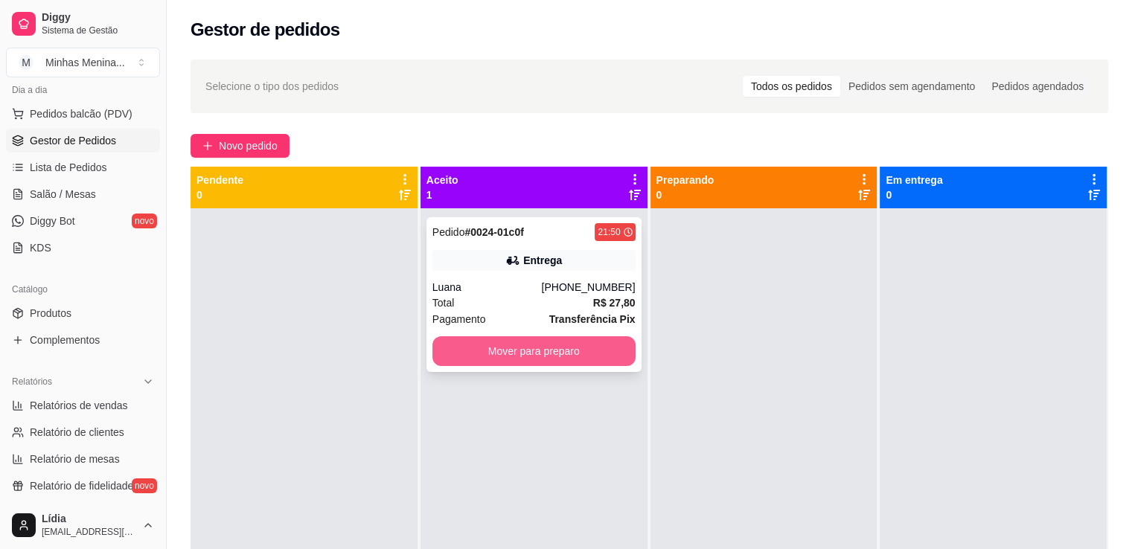
click at [580, 360] on button "Mover para preparo" at bounding box center [533, 351] width 203 height 30
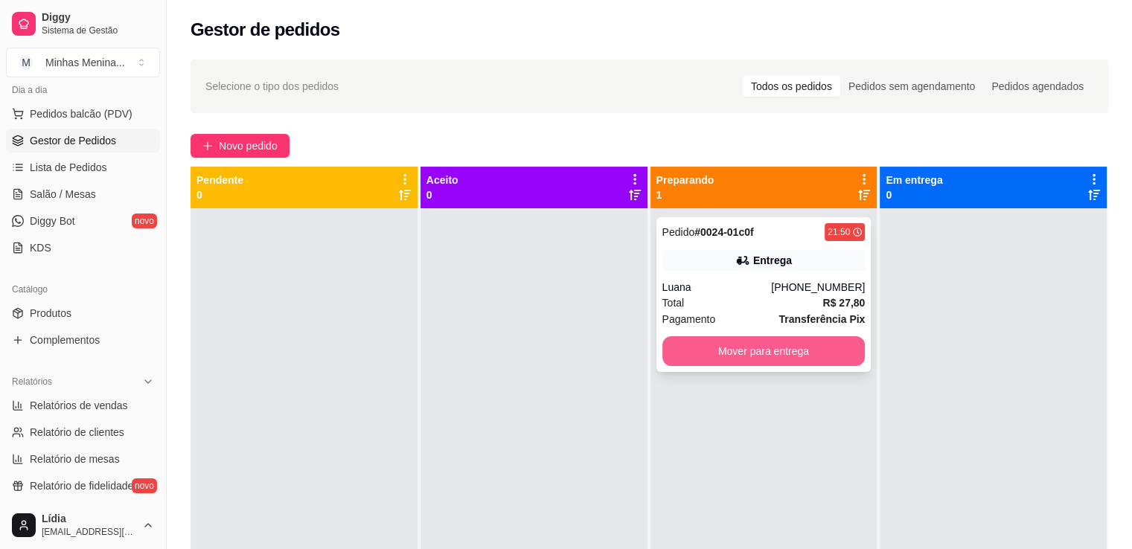
click at [707, 359] on button "Mover para entrega" at bounding box center [763, 351] width 203 height 30
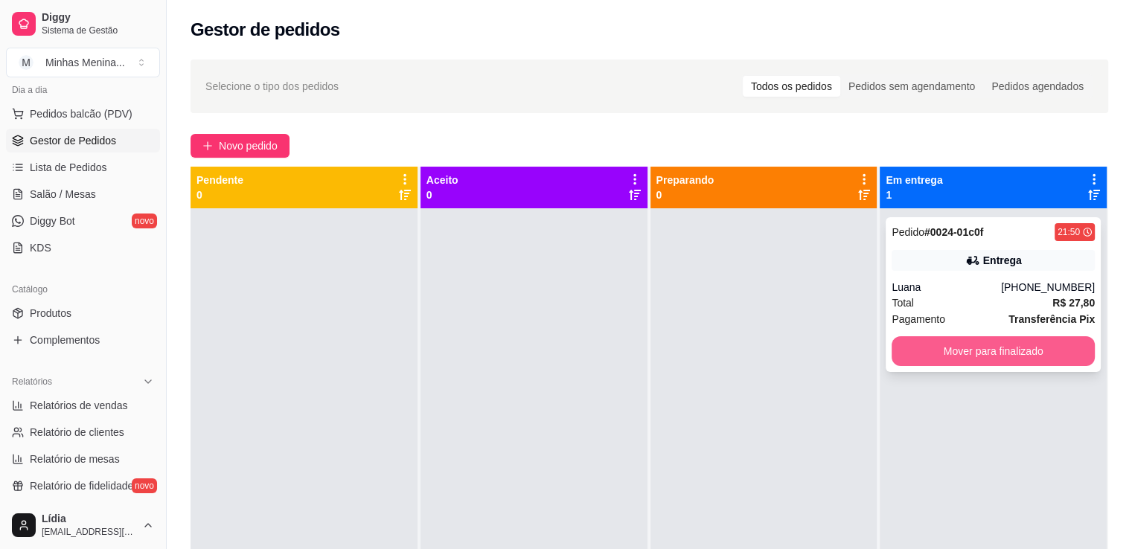
click at [962, 365] on button "Mover para finalizado" at bounding box center [993, 351] width 203 height 30
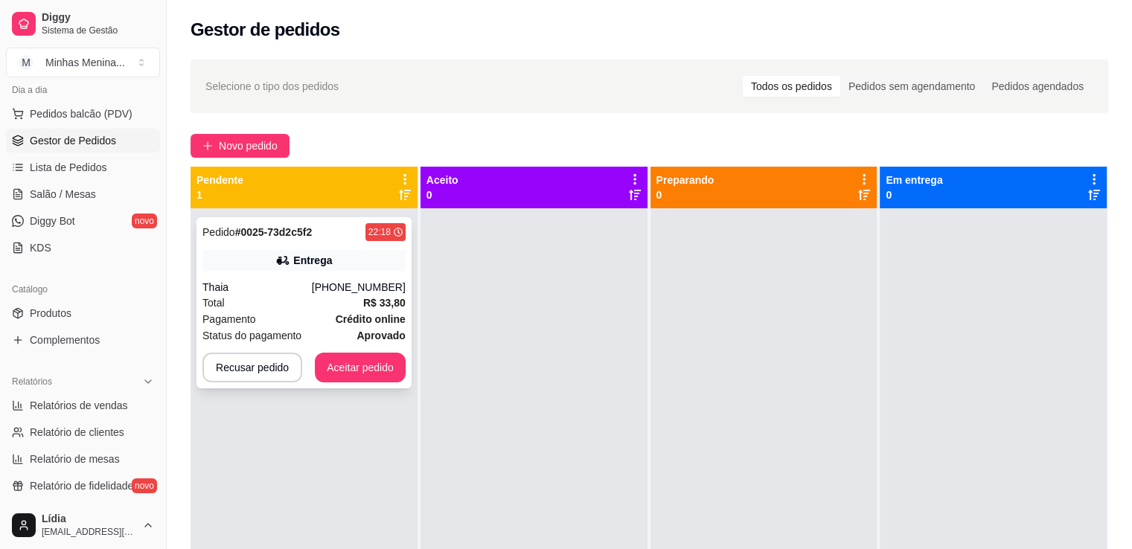
click at [259, 304] on div "Total R$ 33,80" at bounding box center [303, 303] width 203 height 16
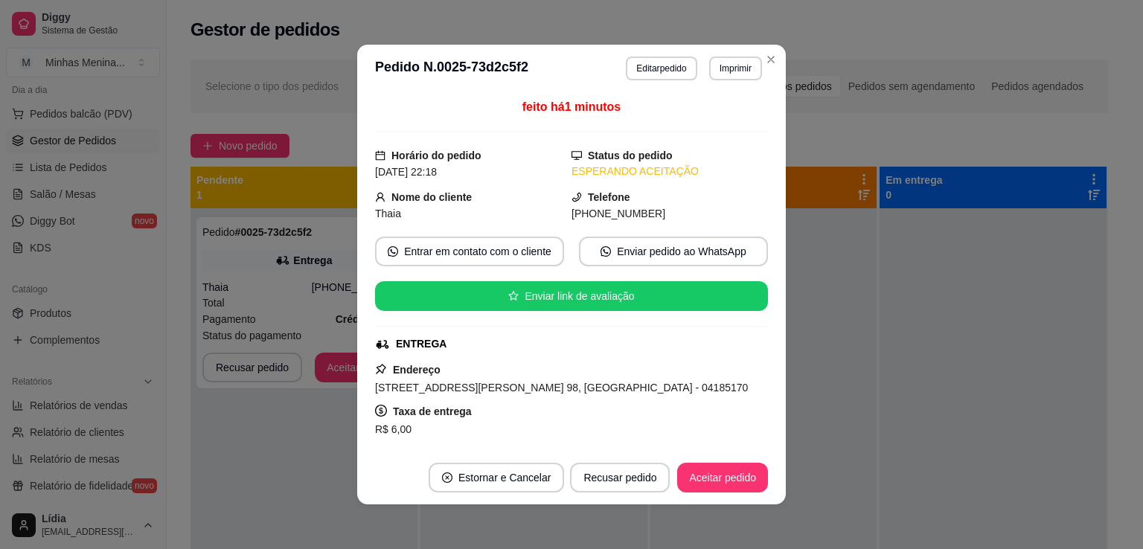
scroll to position [275, 0]
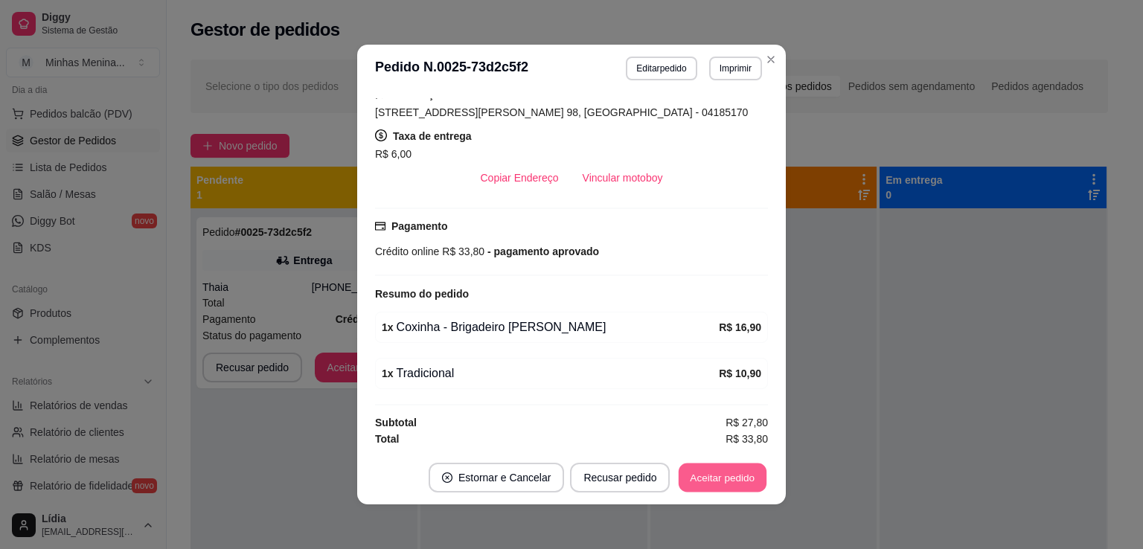
click at [739, 469] on button "Aceitar pedido" at bounding box center [723, 478] width 88 height 29
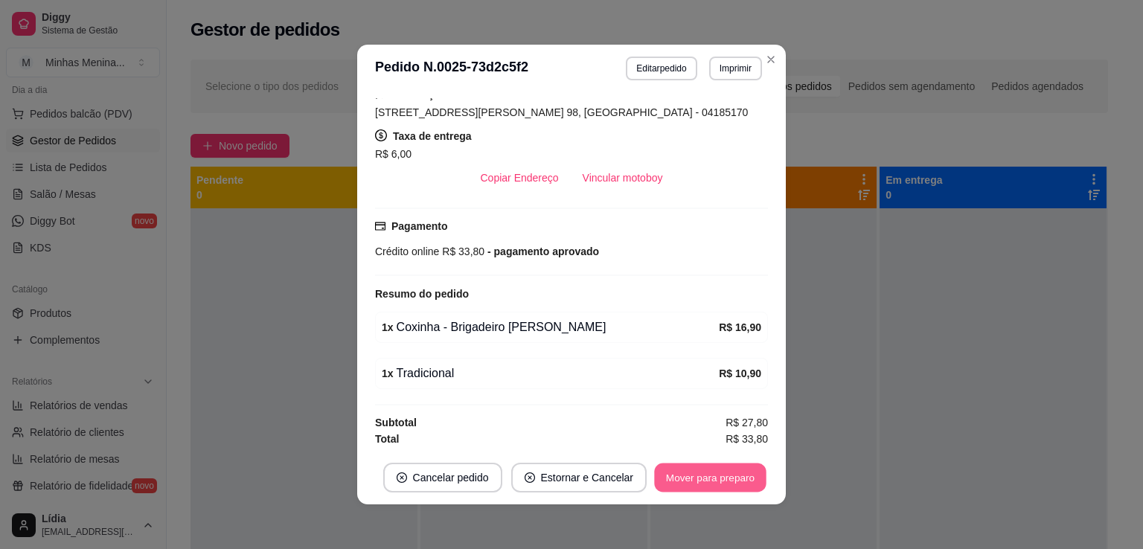
click at [683, 481] on button "Mover para preparo" at bounding box center [710, 478] width 112 height 29
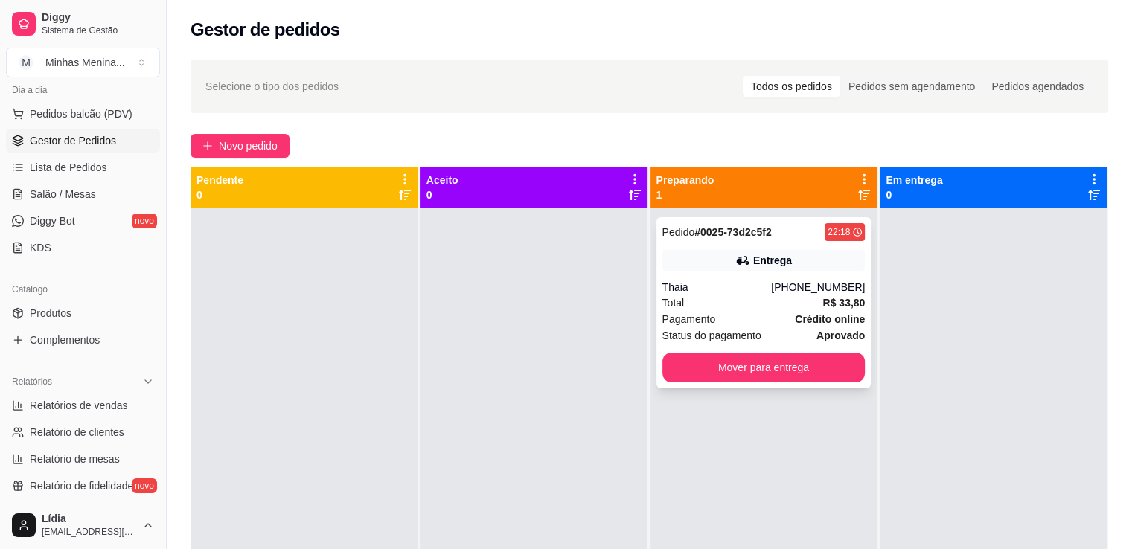
click at [783, 319] on div "Pagamento Crédito online" at bounding box center [763, 319] width 203 height 16
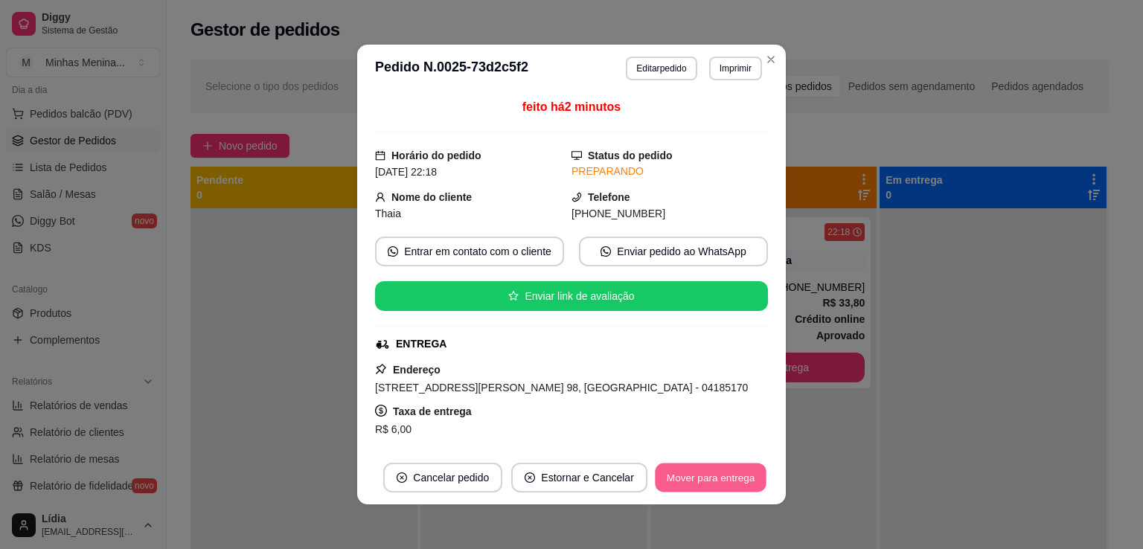
click at [726, 468] on button "Mover para entrega" at bounding box center [711, 478] width 112 height 29
